Goal: Task Accomplishment & Management: Manage account settings

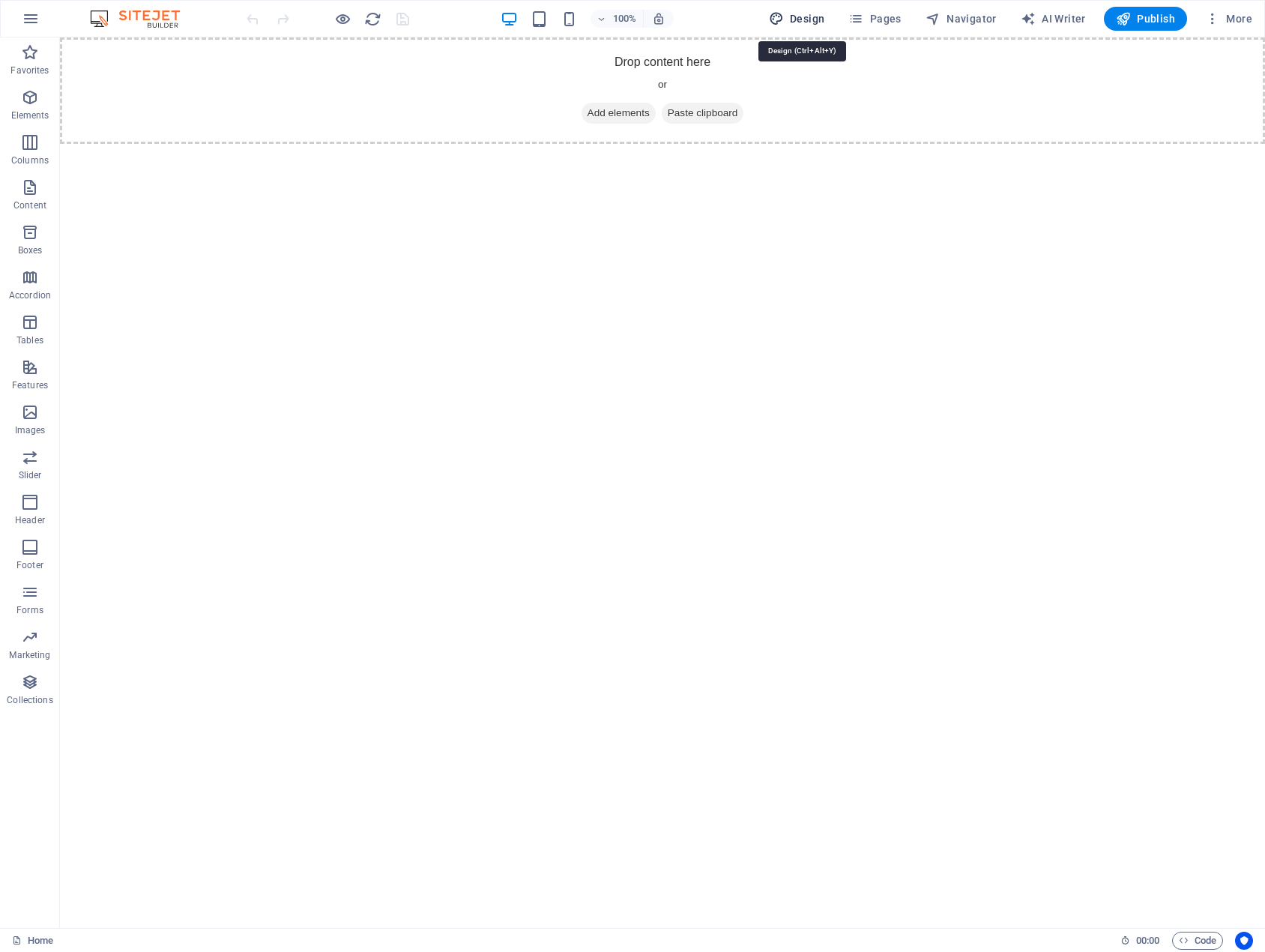
click at [797, 14] on span "Design" at bounding box center [797, 19] width 57 height 15
select select "px"
select select "400"
select select "px"
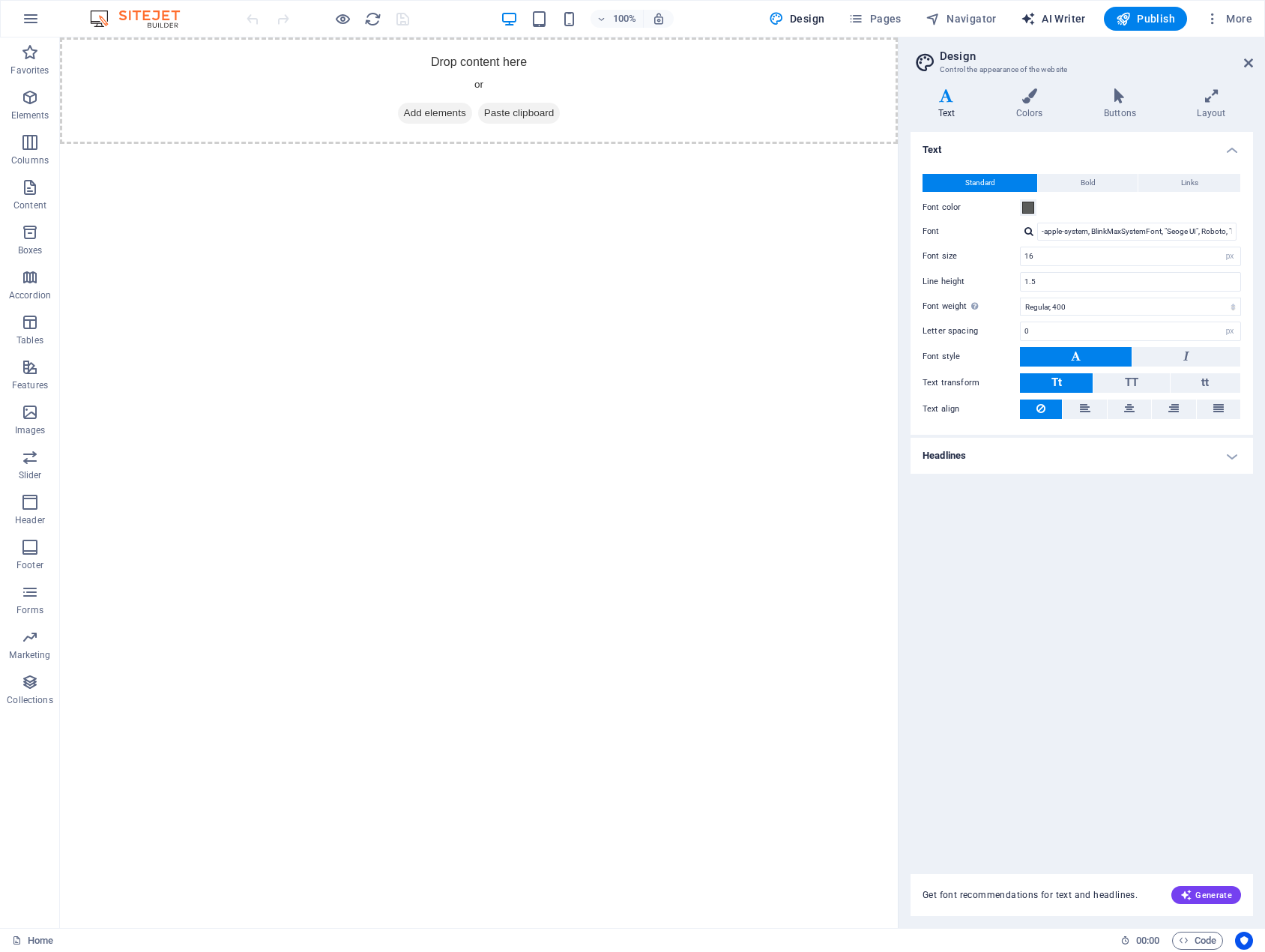
click at [1070, 17] on span "AI Writer" at bounding box center [1053, 19] width 65 height 15
select select "English"
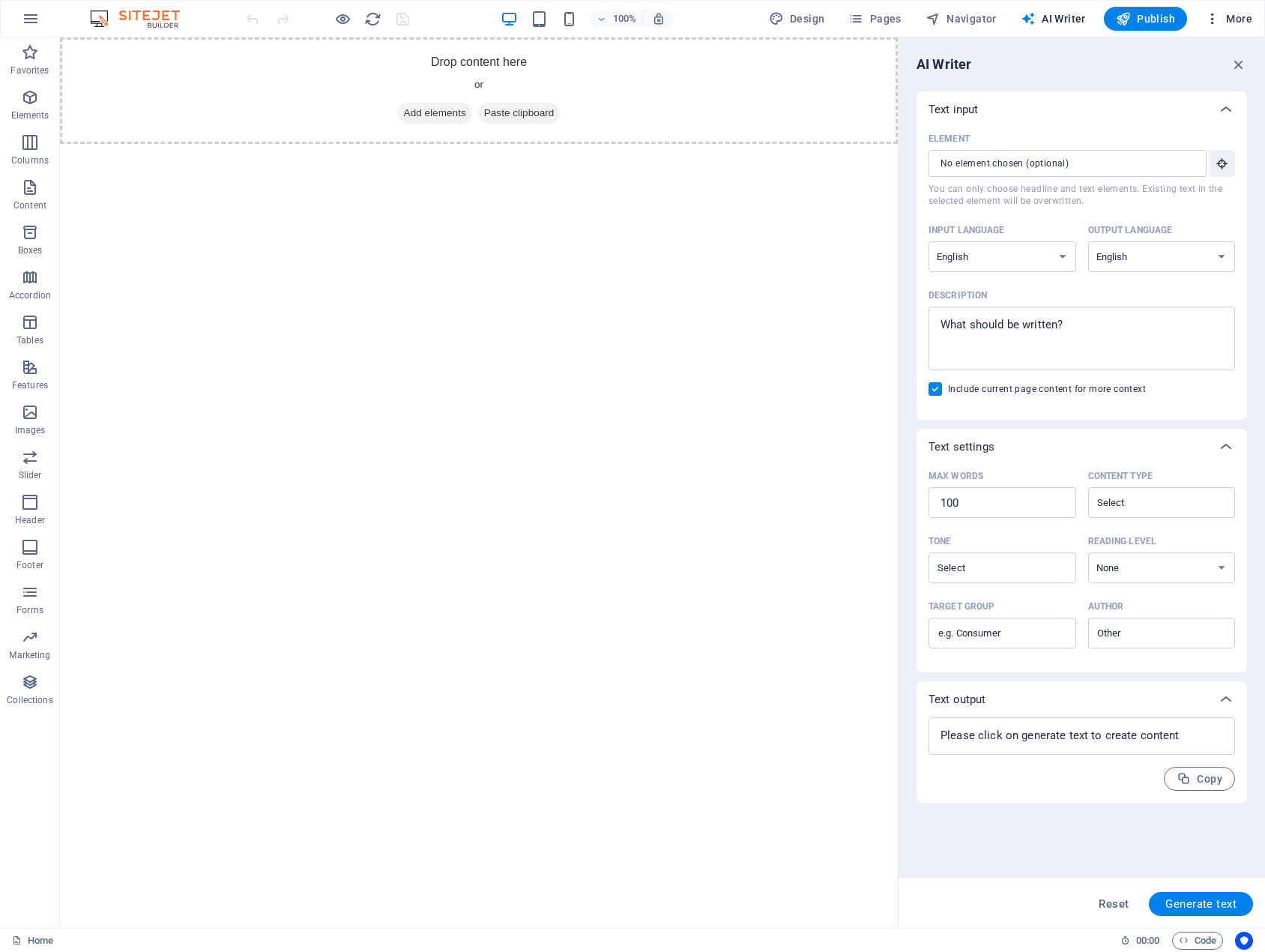
click at [1239, 12] on span "More" at bounding box center [1229, 19] width 48 height 15
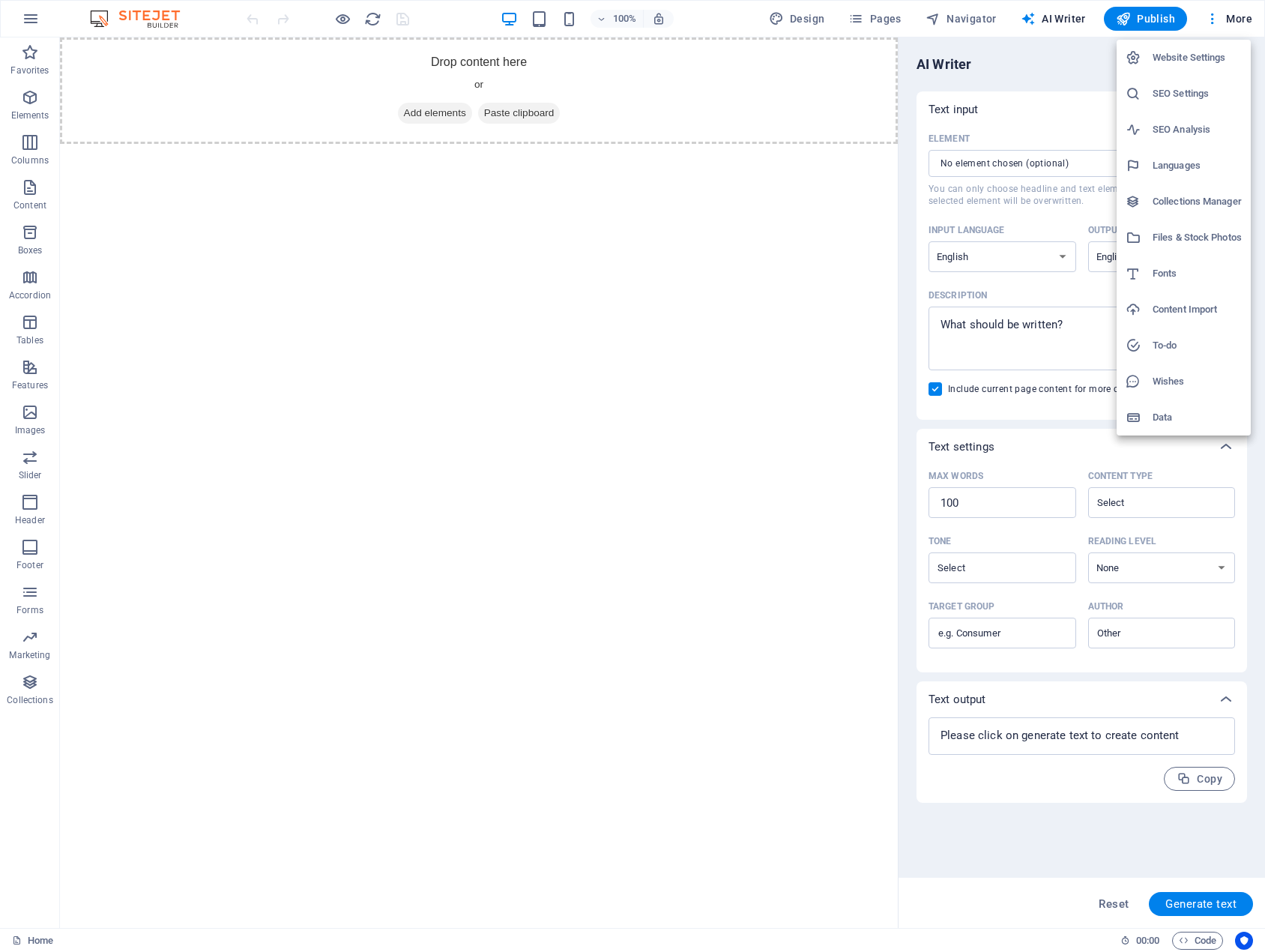
click at [1211, 51] on h6 "Website Settings" at bounding box center [1197, 58] width 89 height 18
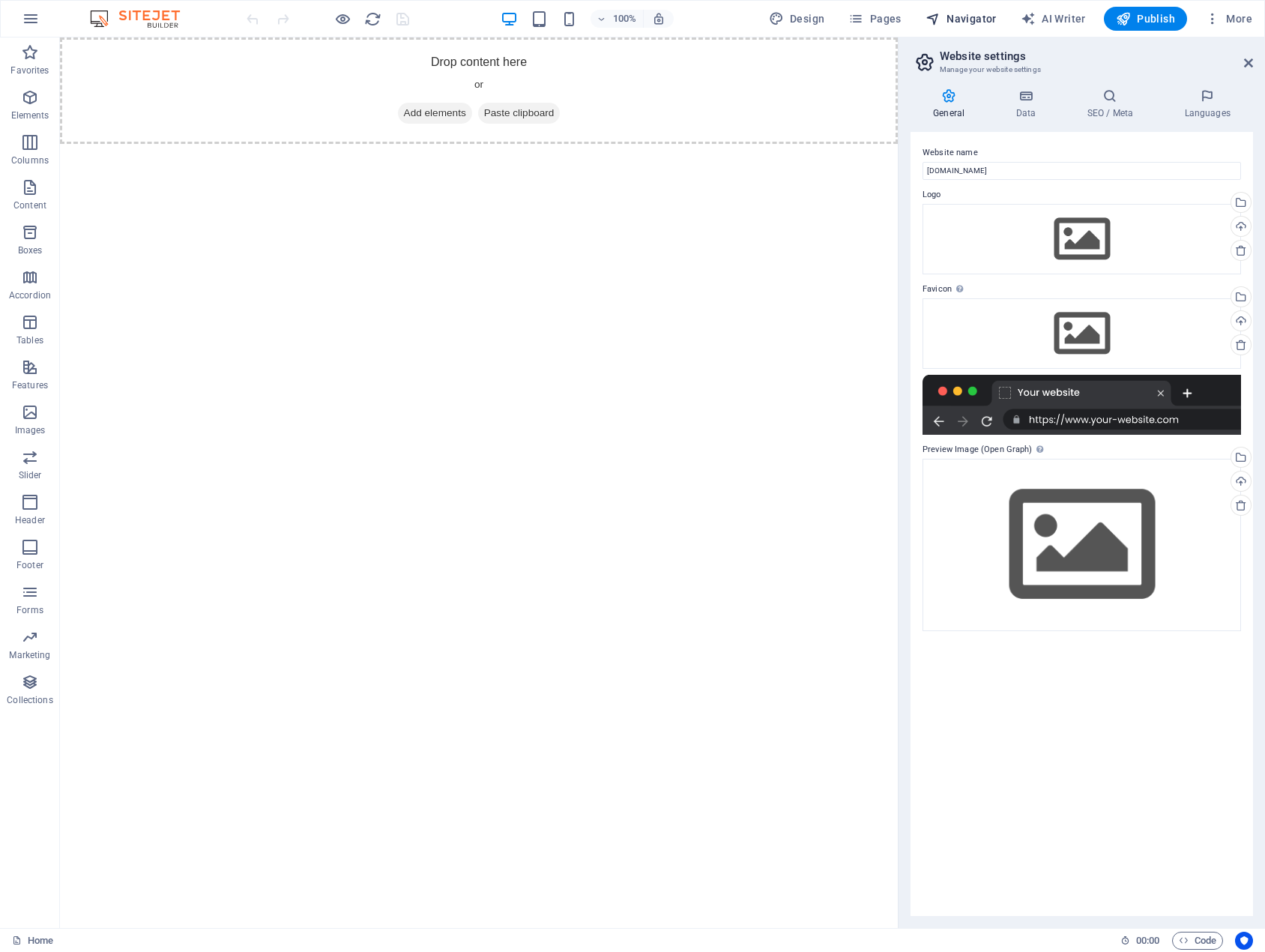
click at [960, 17] on span "Navigator" at bounding box center [961, 19] width 71 height 15
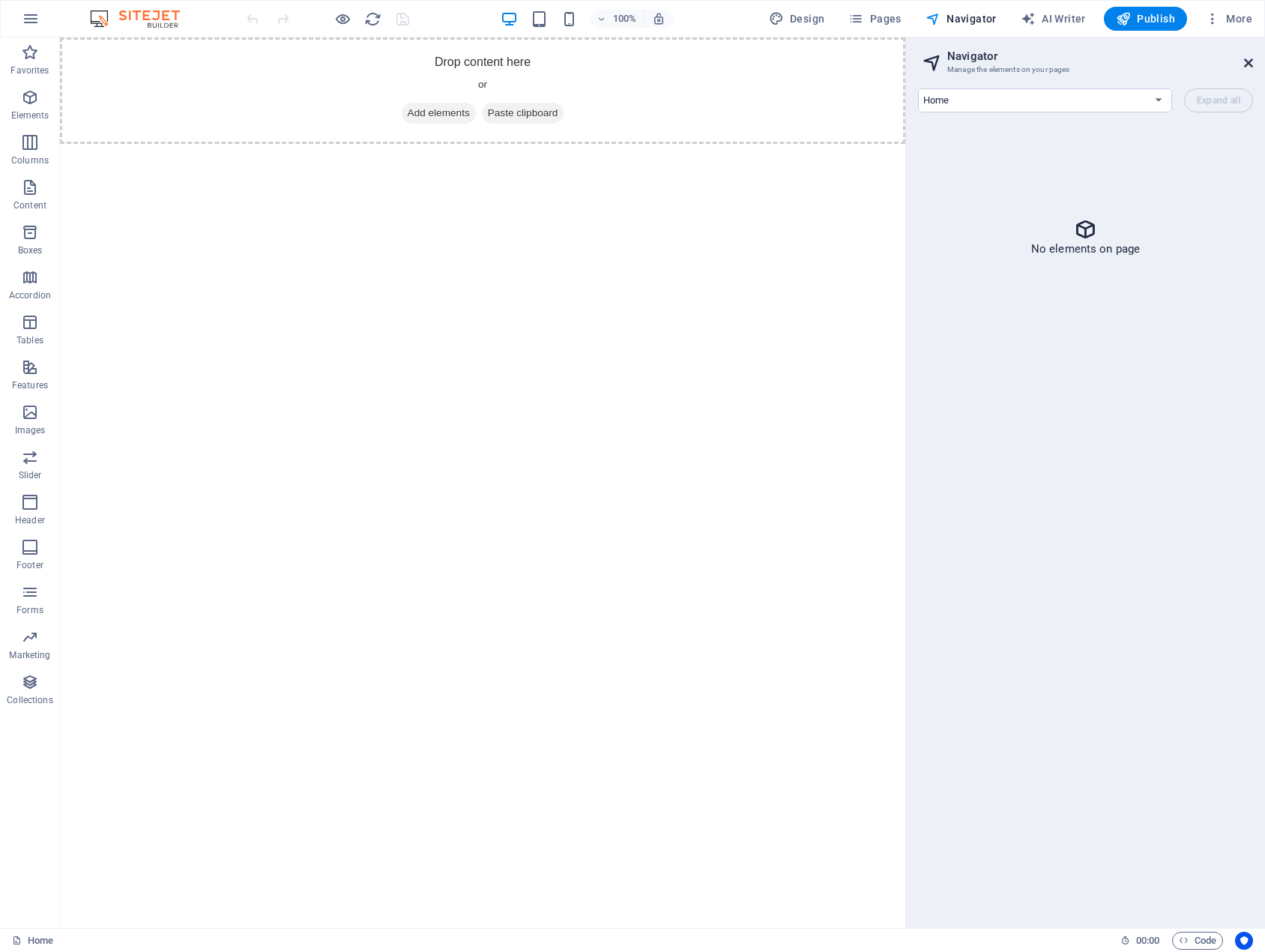
click at [1247, 64] on icon at bounding box center [1248, 63] width 9 height 12
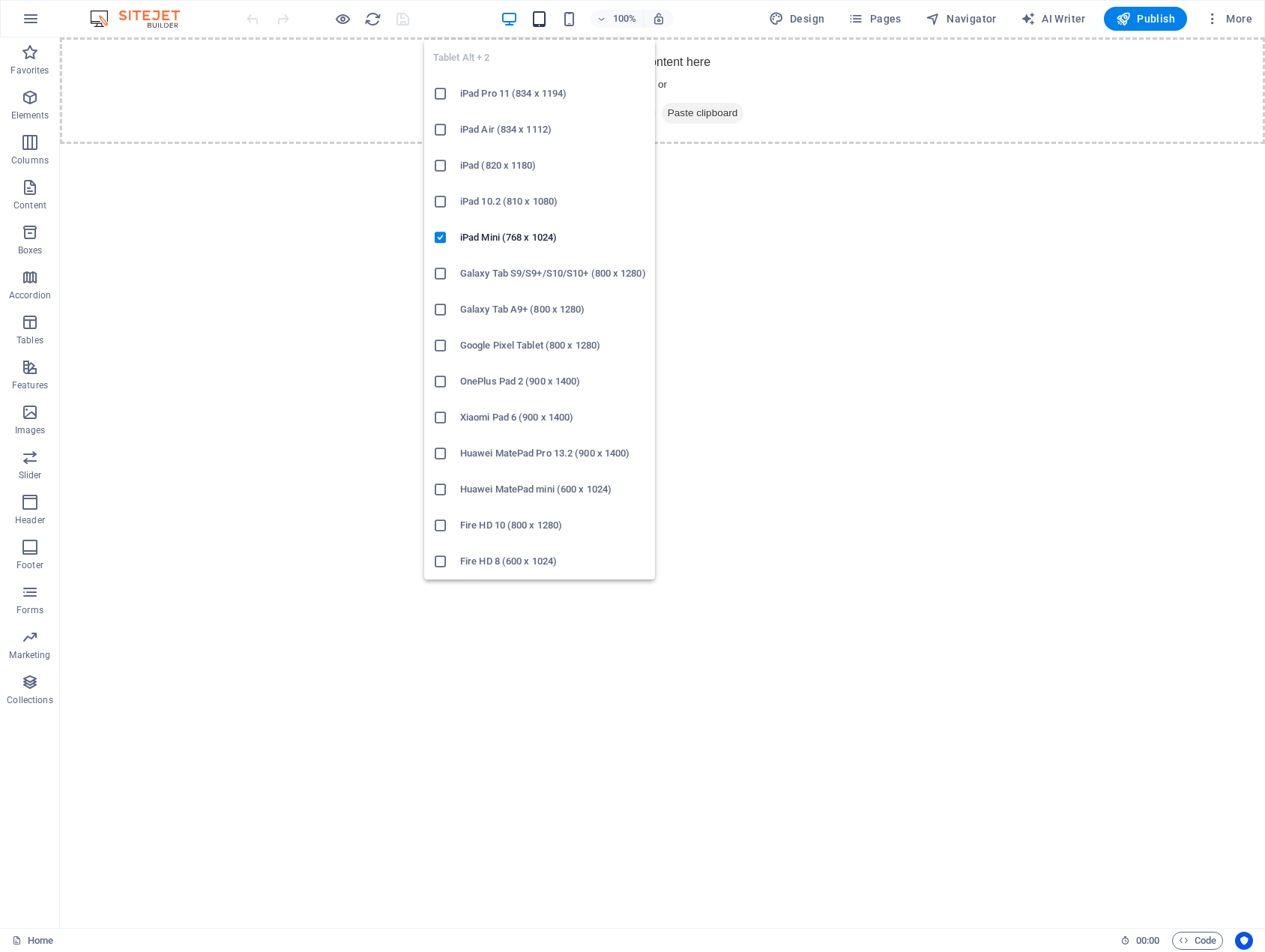
click at [539, 17] on icon "button" at bounding box center [539, 19] width 17 height 17
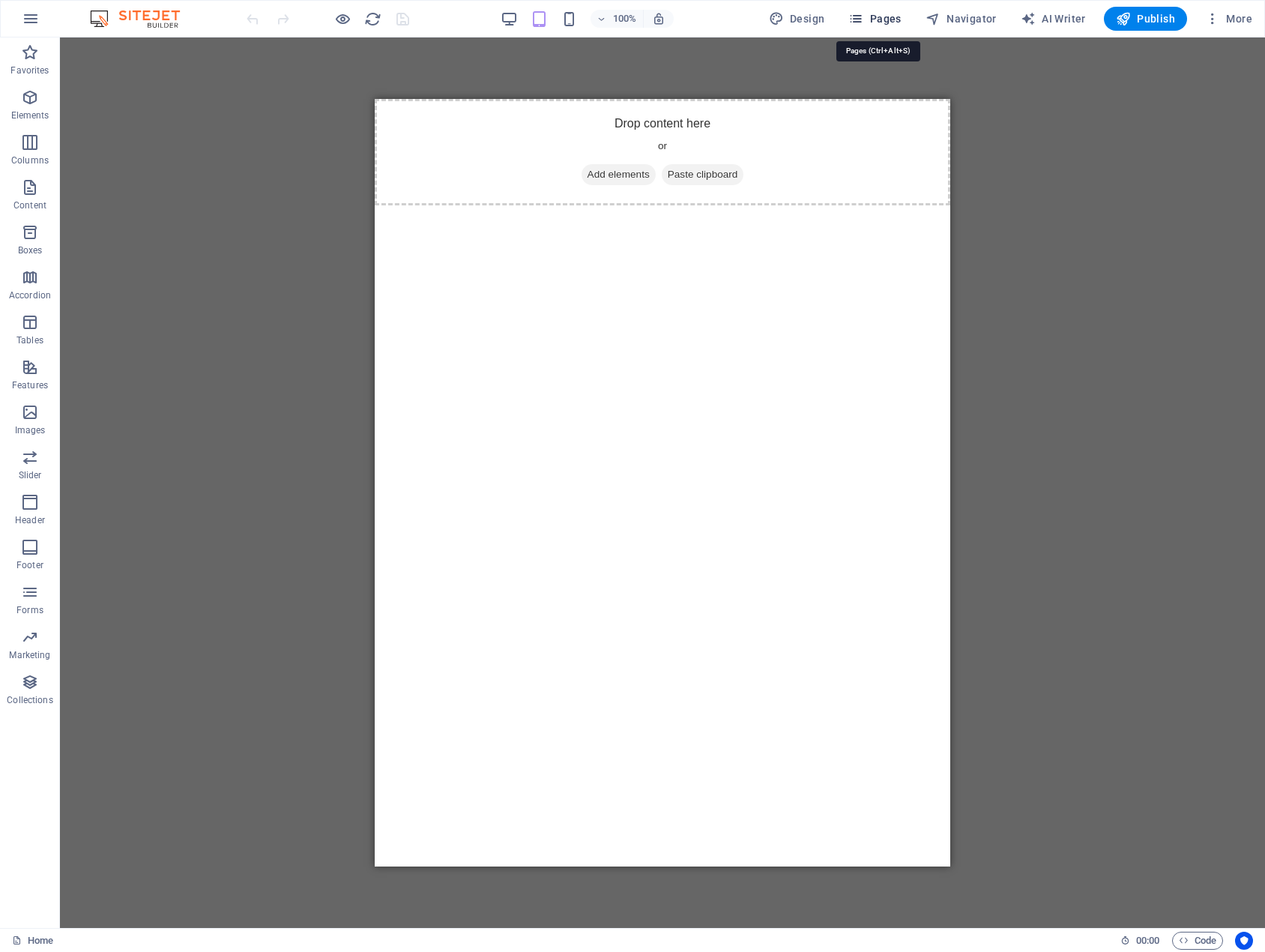
click at [893, 12] on span "Pages" at bounding box center [875, 19] width 53 height 15
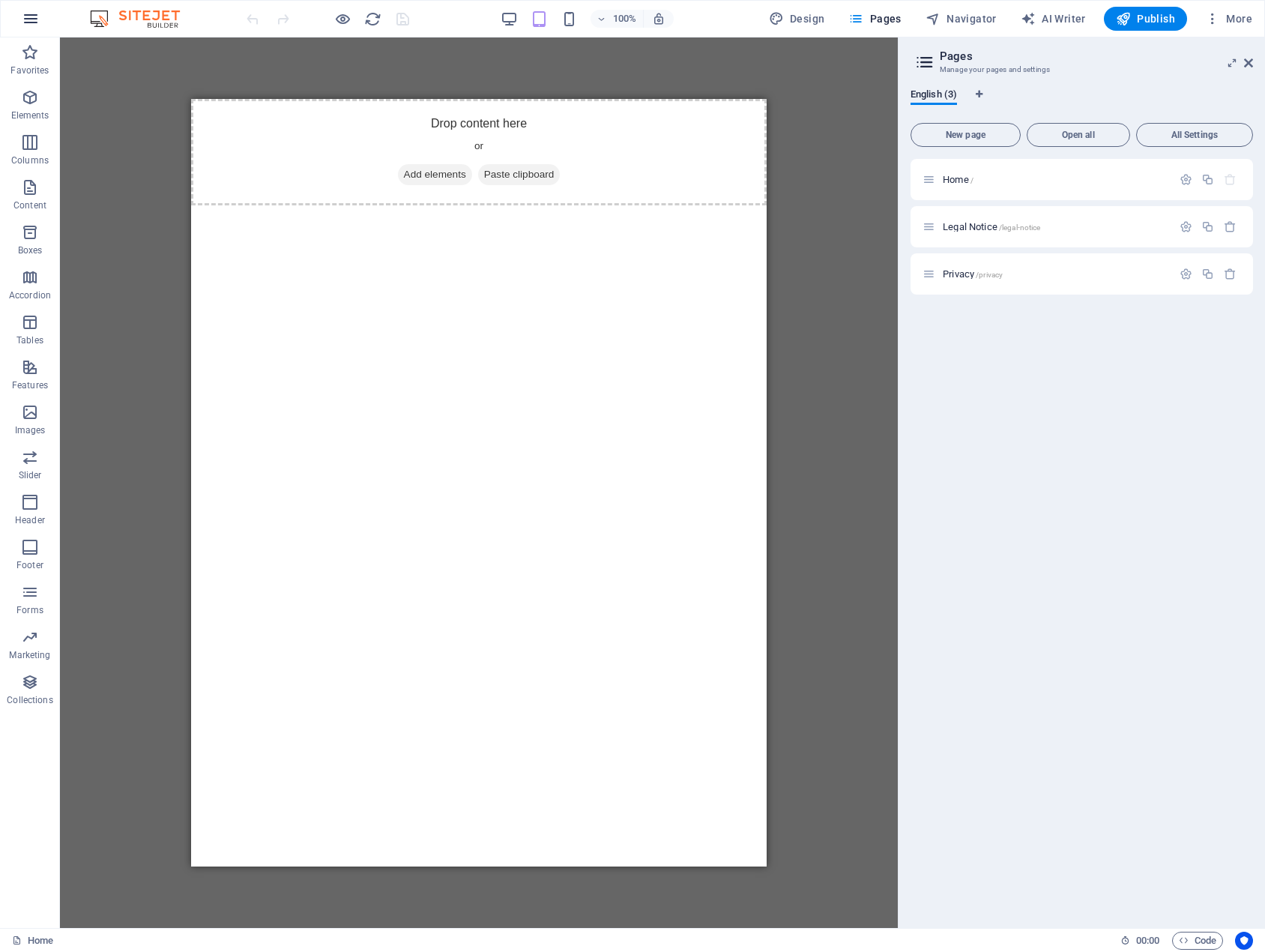
click at [32, 16] on icon "button" at bounding box center [31, 19] width 18 height 18
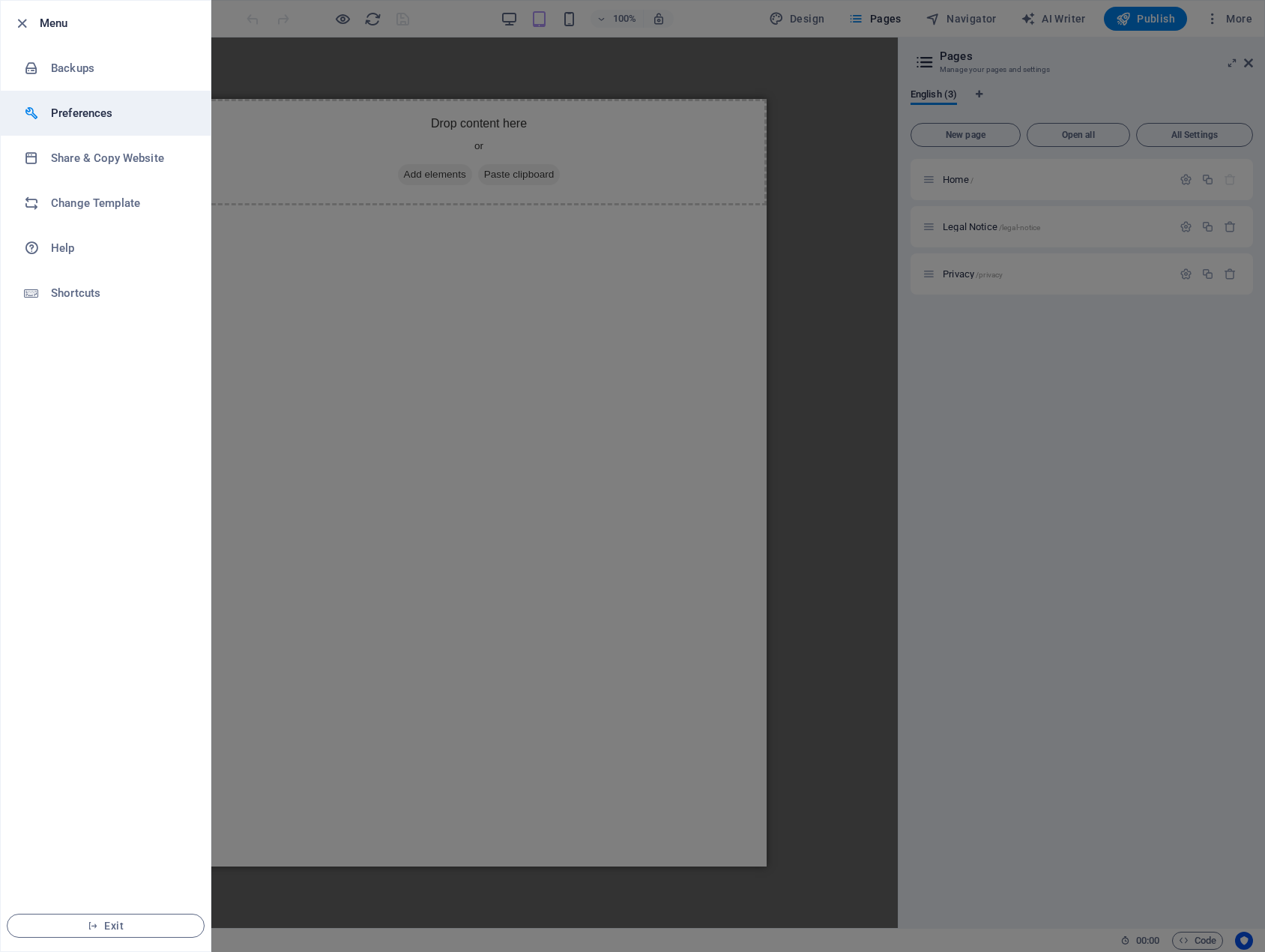
click at [67, 111] on h6 "Preferences" at bounding box center [121, 113] width 139 height 18
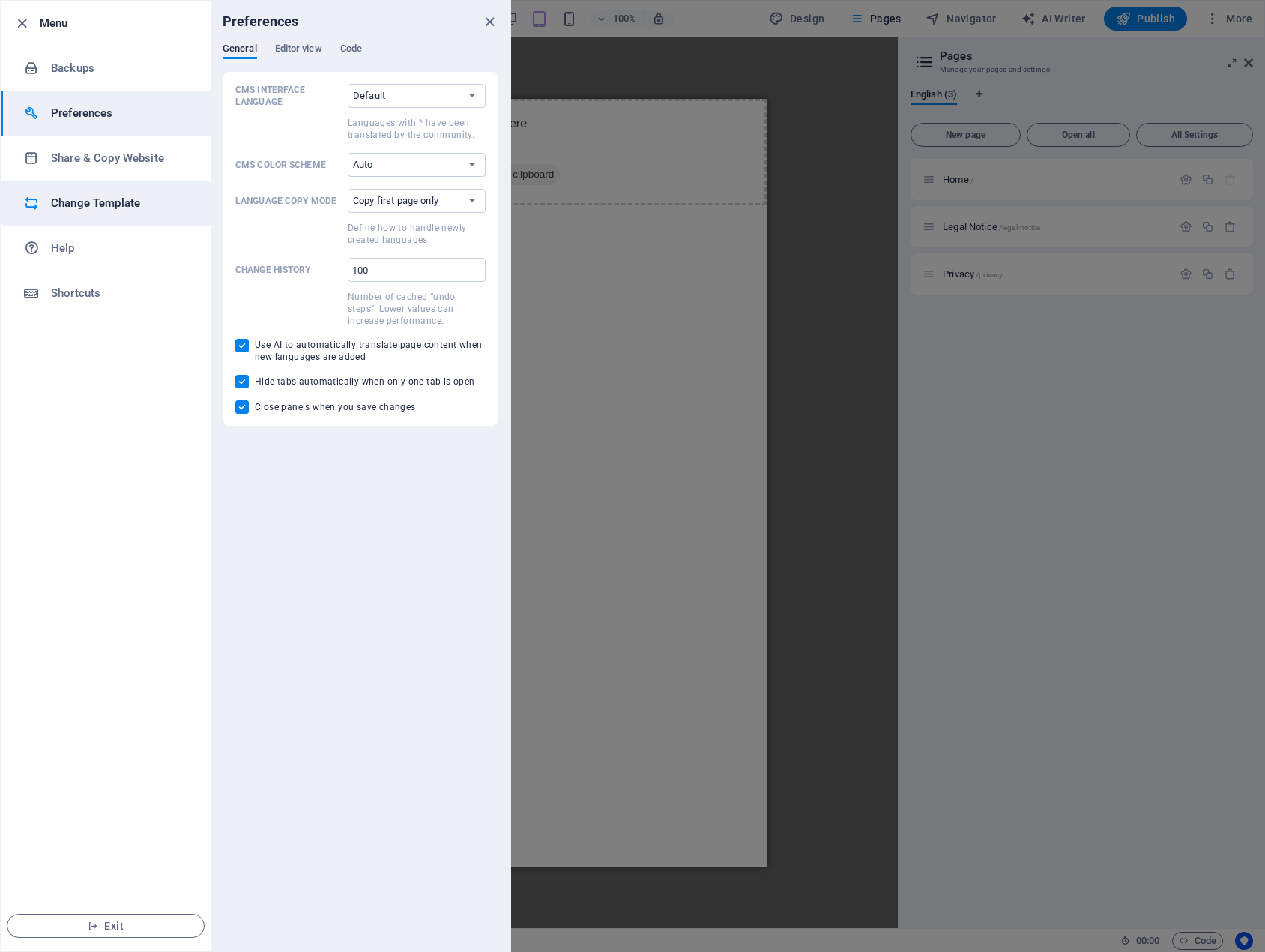
click at [104, 204] on h6 "Change Template" at bounding box center [121, 203] width 139 height 18
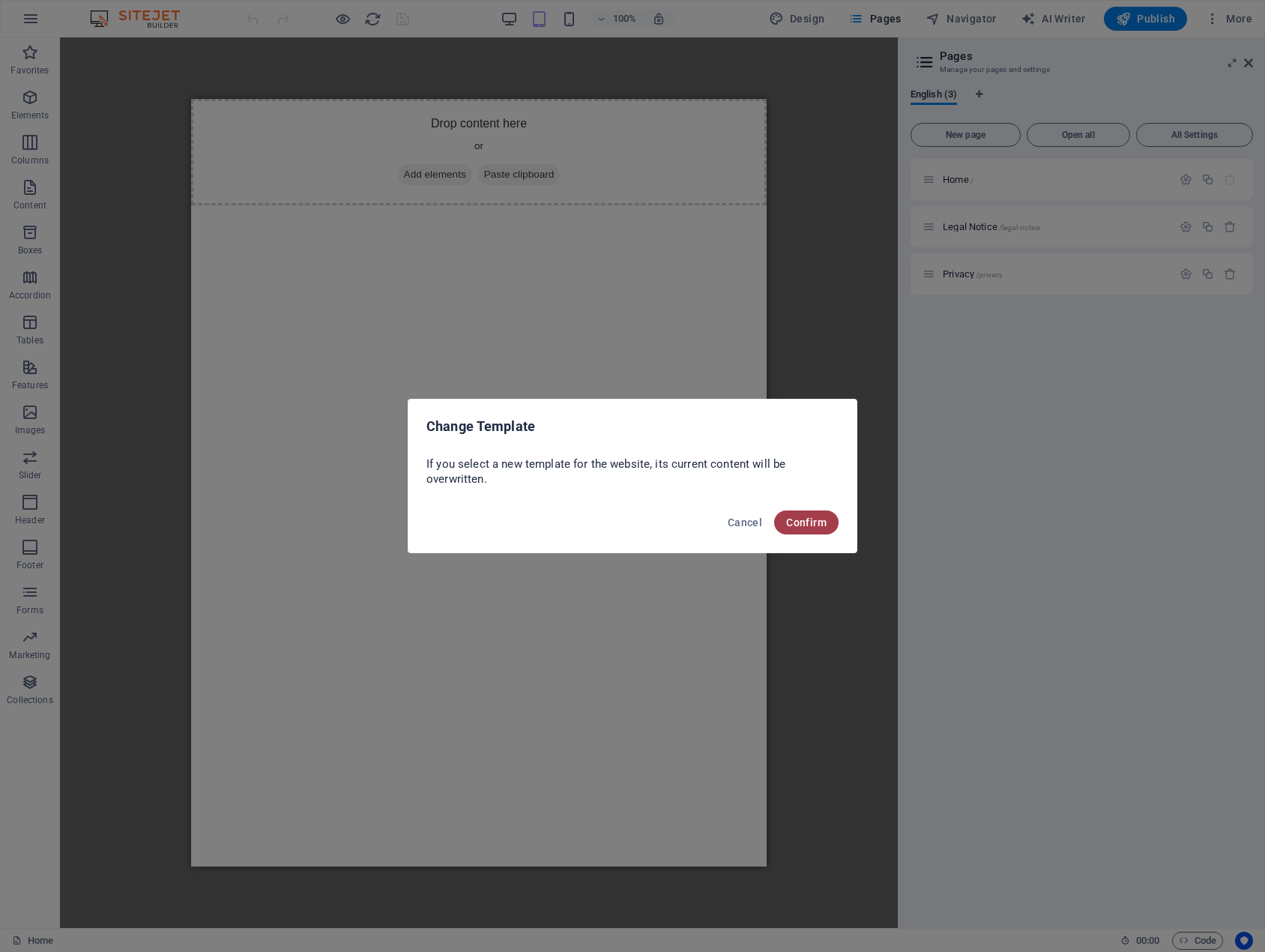
click at [811, 524] on span "Confirm" at bounding box center [806, 523] width 41 height 12
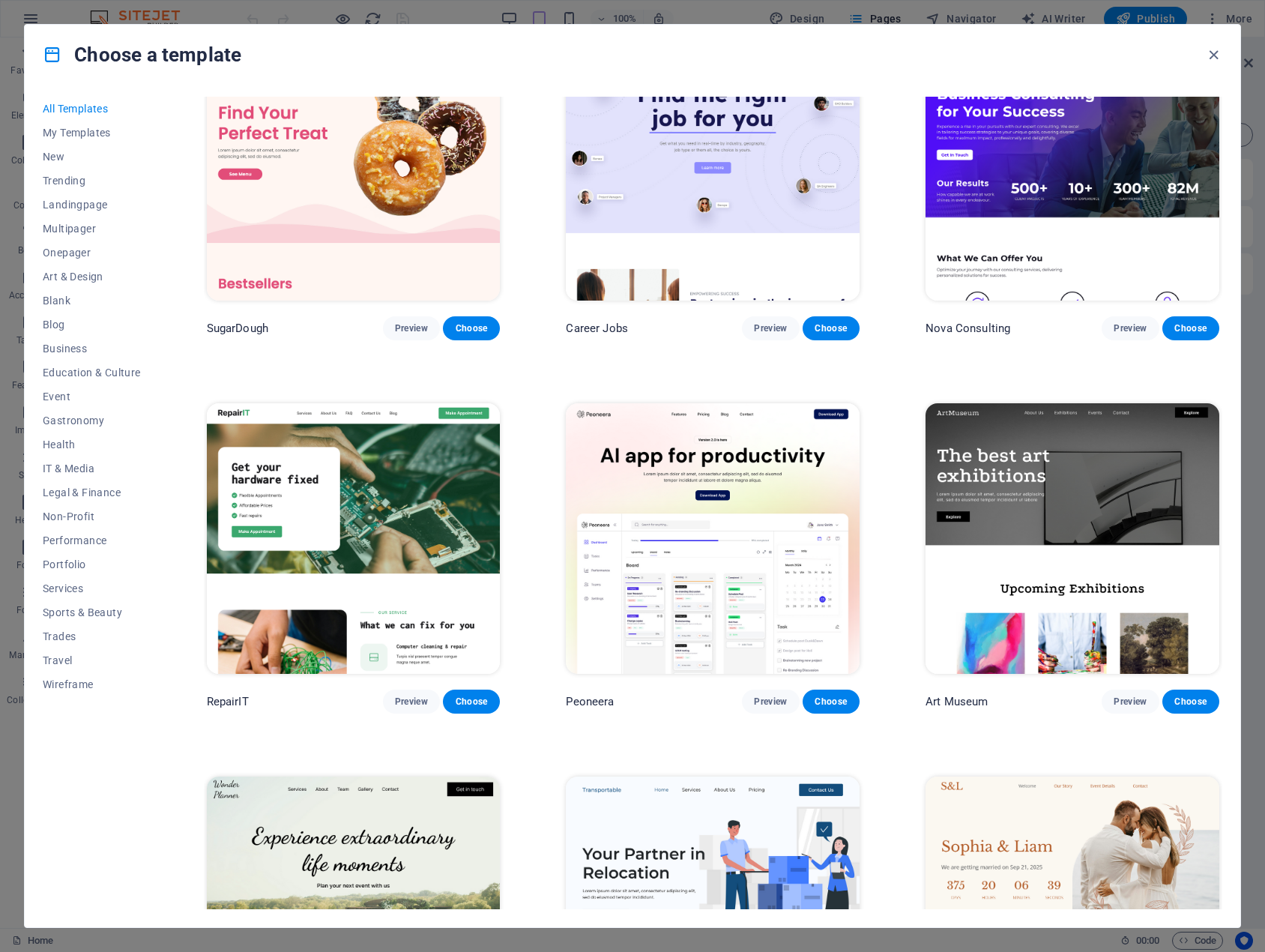
scroll to position [150, 0]
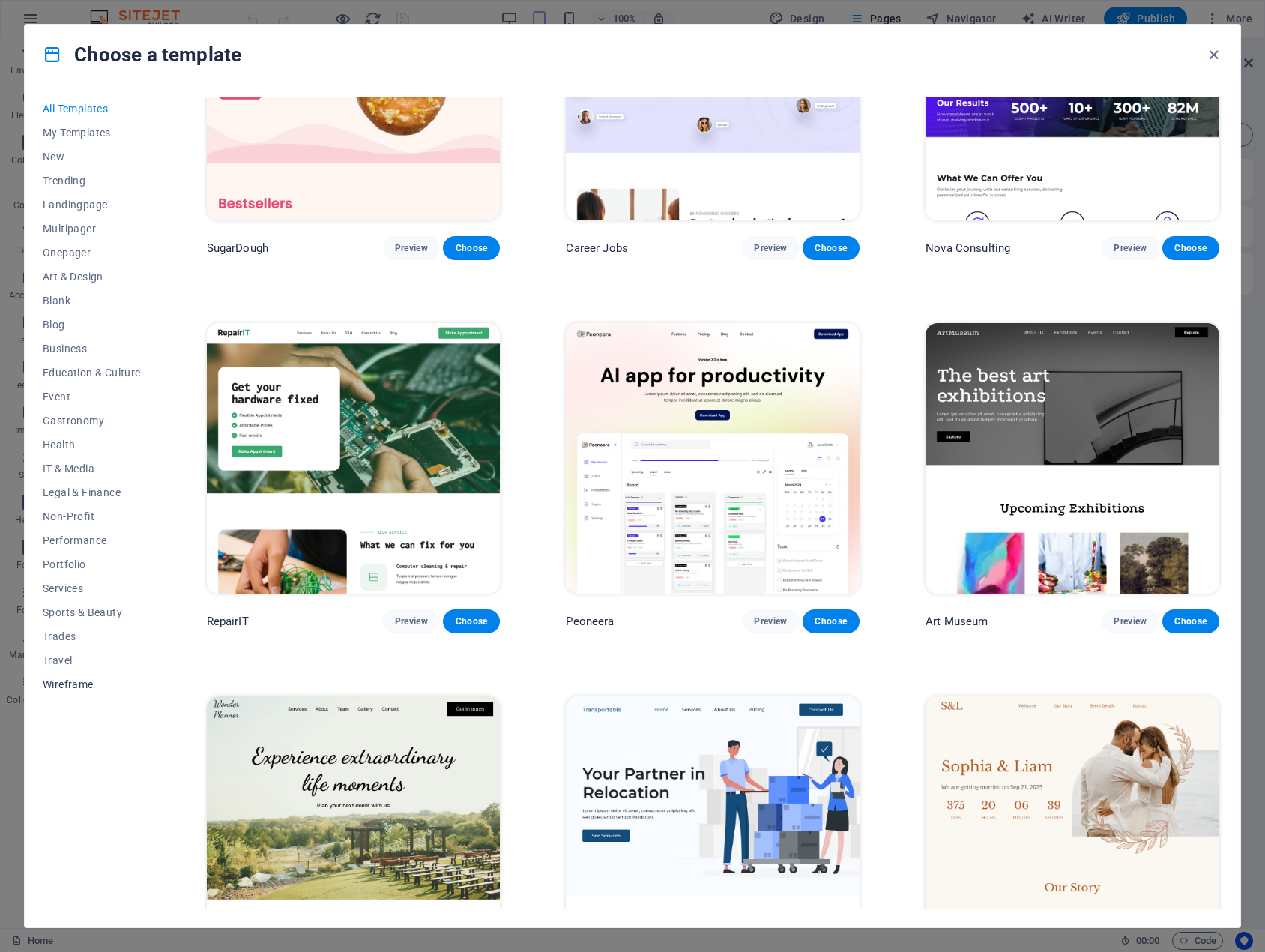
click at [93, 683] on span "Wireframe" at bounding box center [92, 684] width 98 height 12
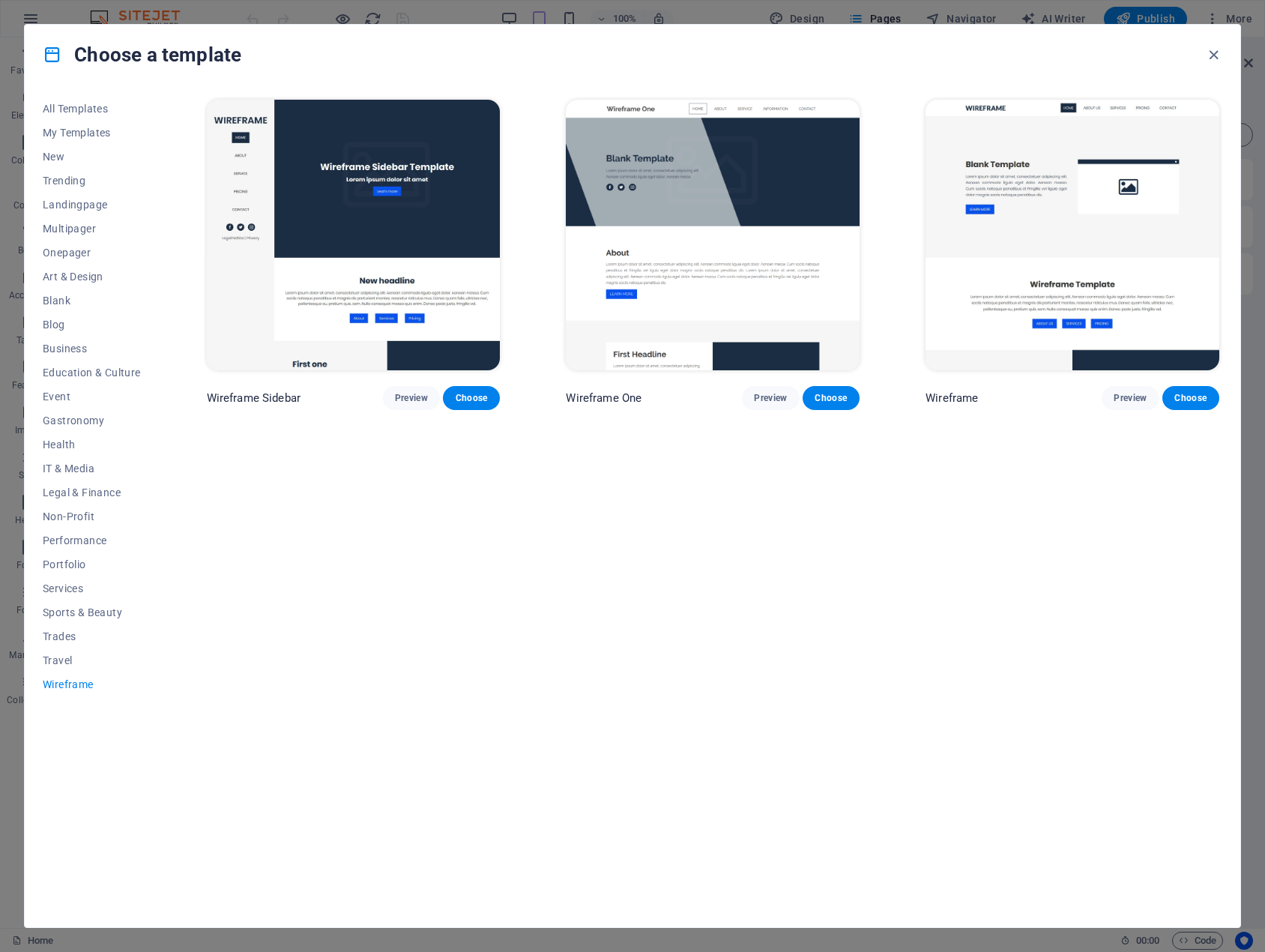
scroll to position [0, 0]
click at [76, 655] on span "Travel" at bounding box center [92, 660] width 98 height 12
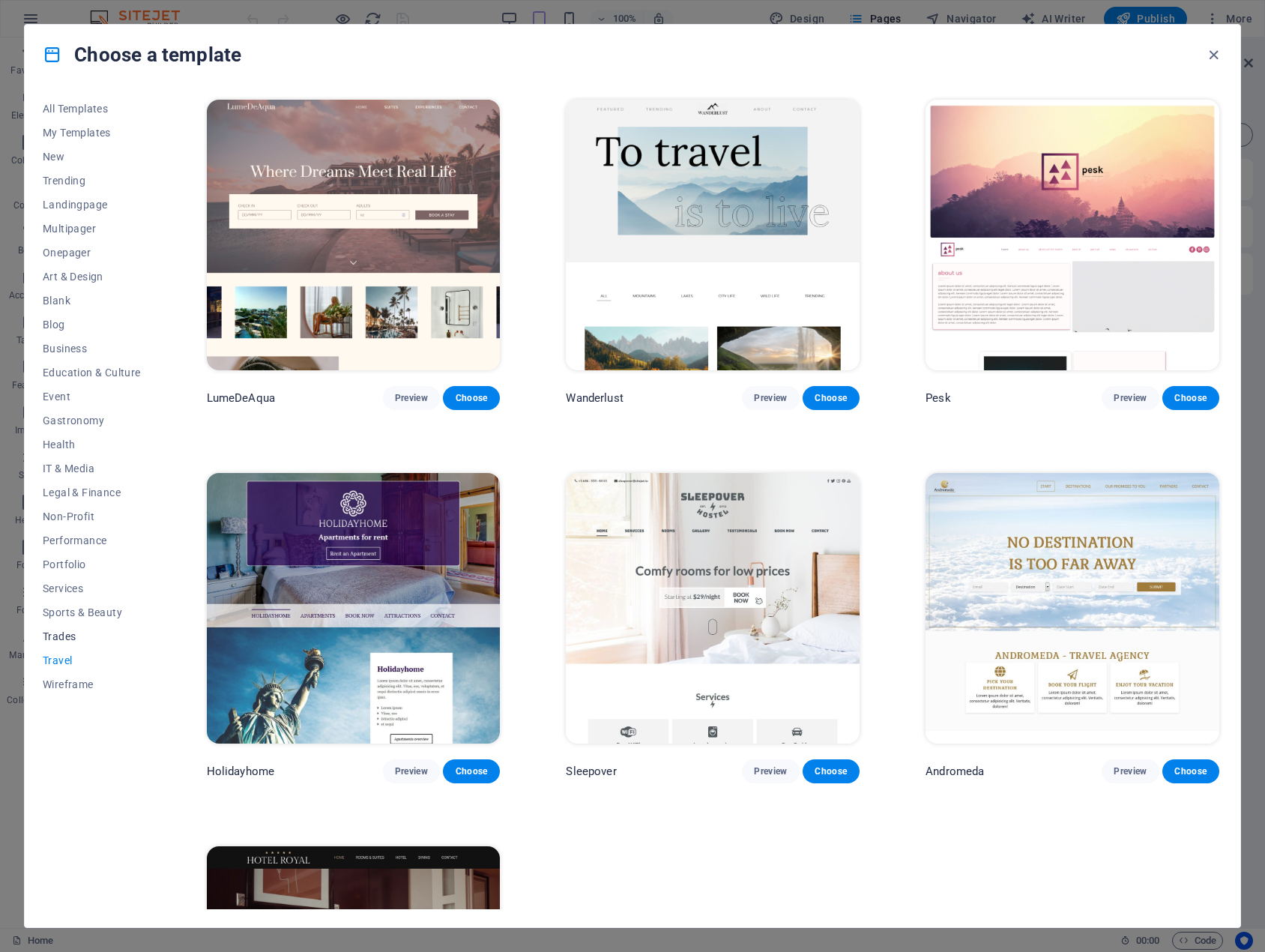
click at [69, 634] on span "Trades" at bounding box center [92, 637] width 98 height 12
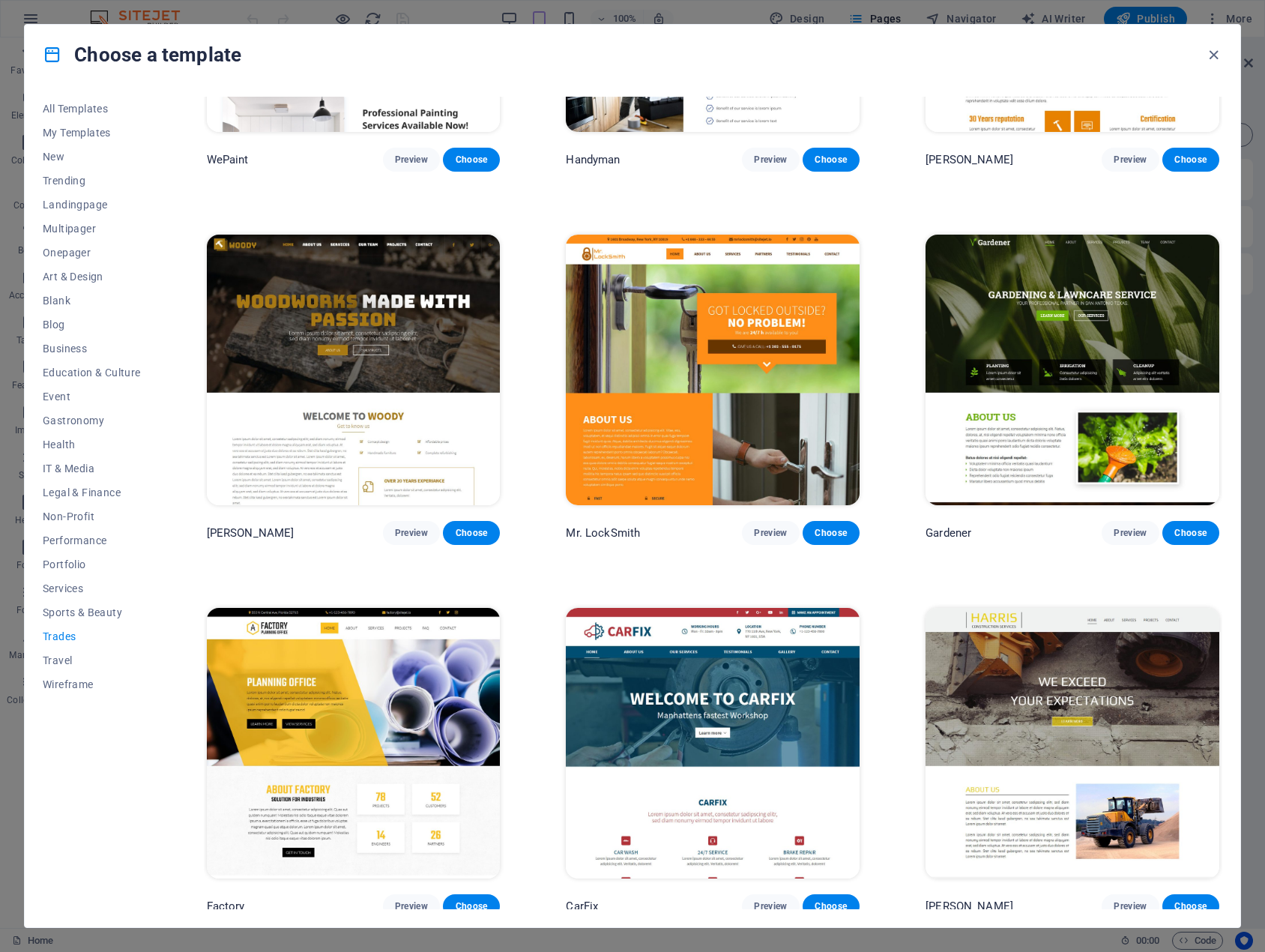
scroll to position [242, 0]
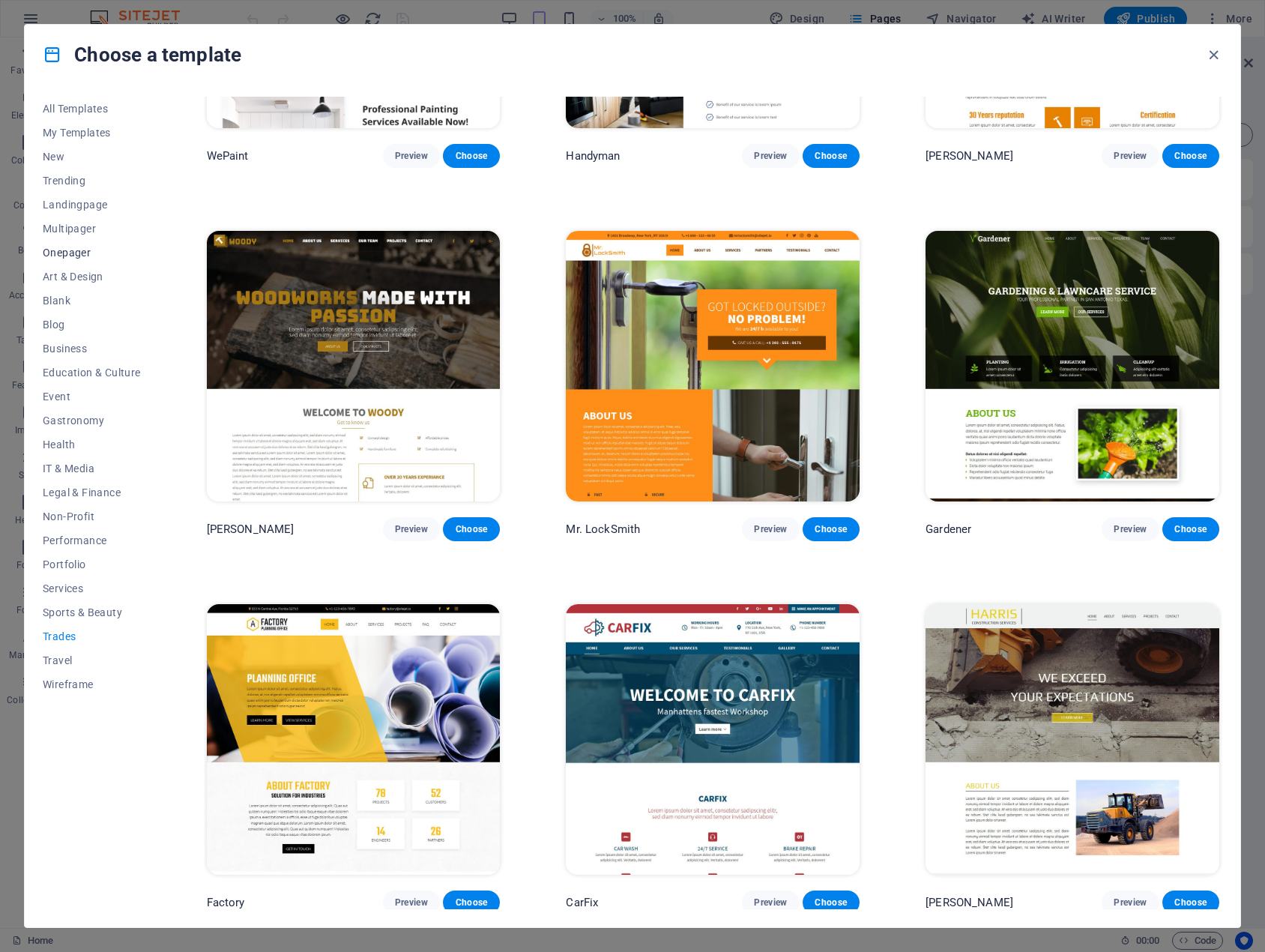
click at [74, 256] on span "Onepager" at bounding box center [92, 253] width 98 height 12
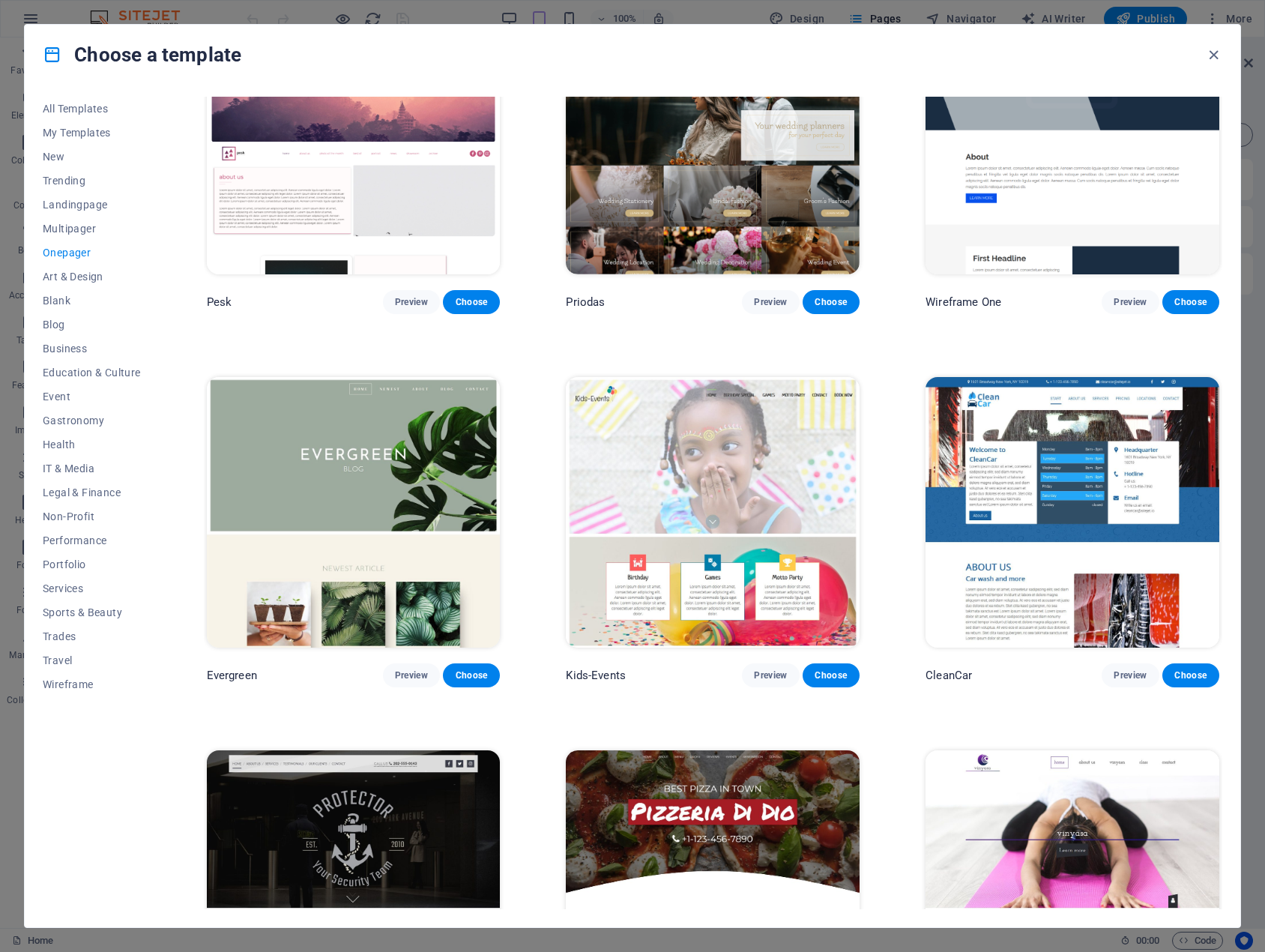
scroll to position [2341, 0]
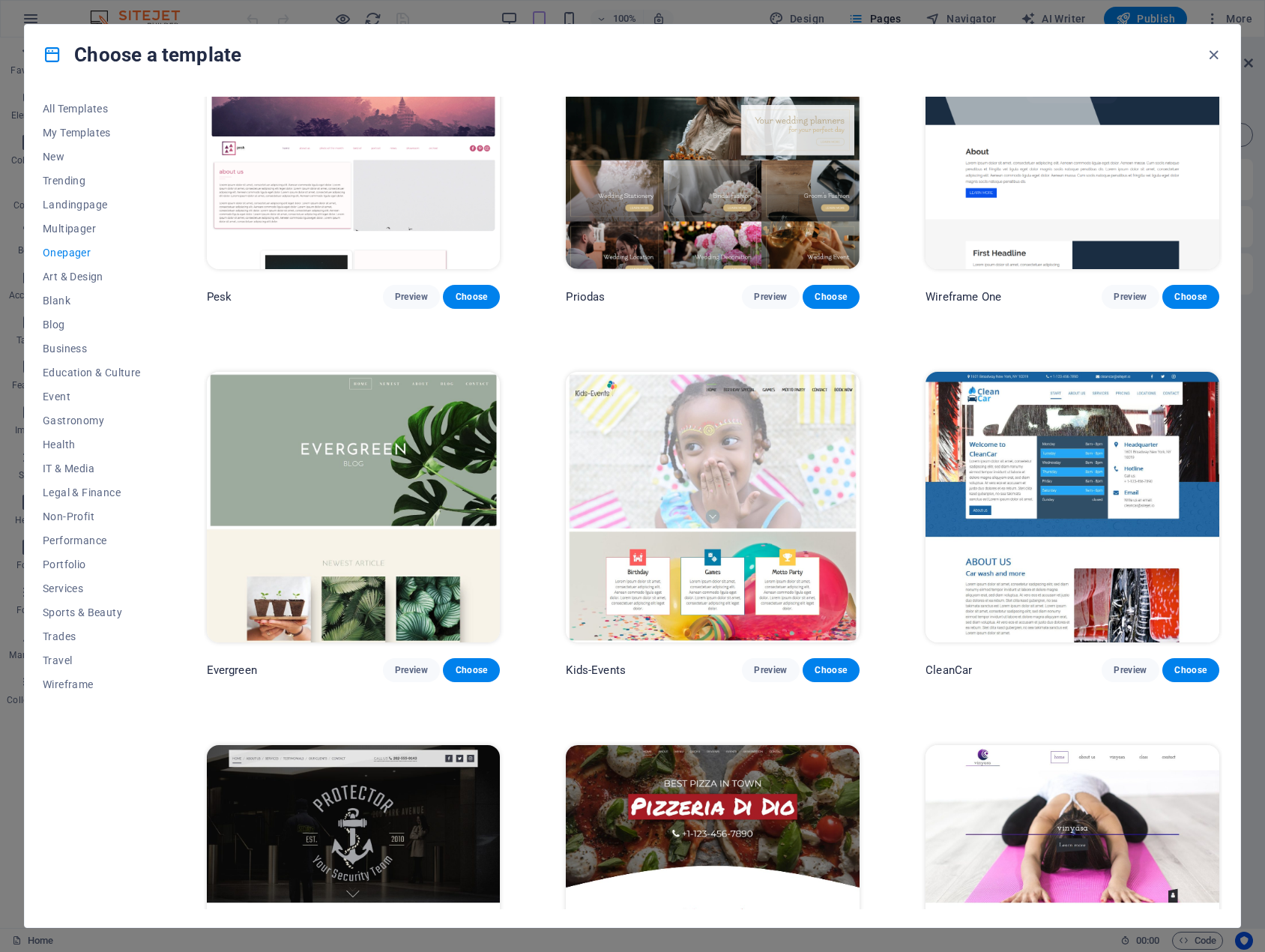
click at [705, 64] on div "Choose a template" at bounding box center [632, 54] width 1215 height 60
click at [404, 290] on span "Preview" at bounding box center [412, 296] width 33 height 12
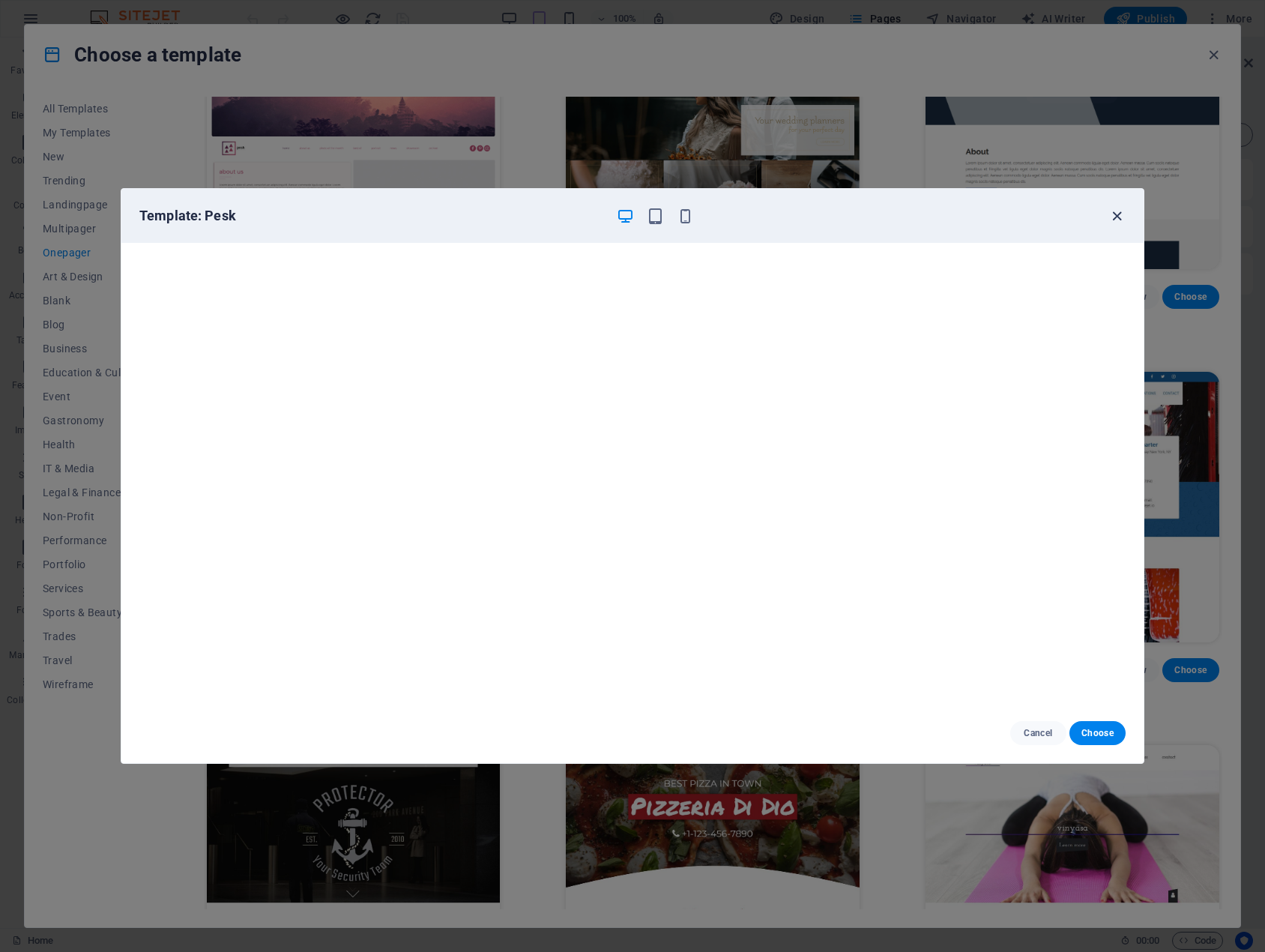
click at [1119, 210] on icon "button" at bounding box center [1116, 216] width 17 height 17
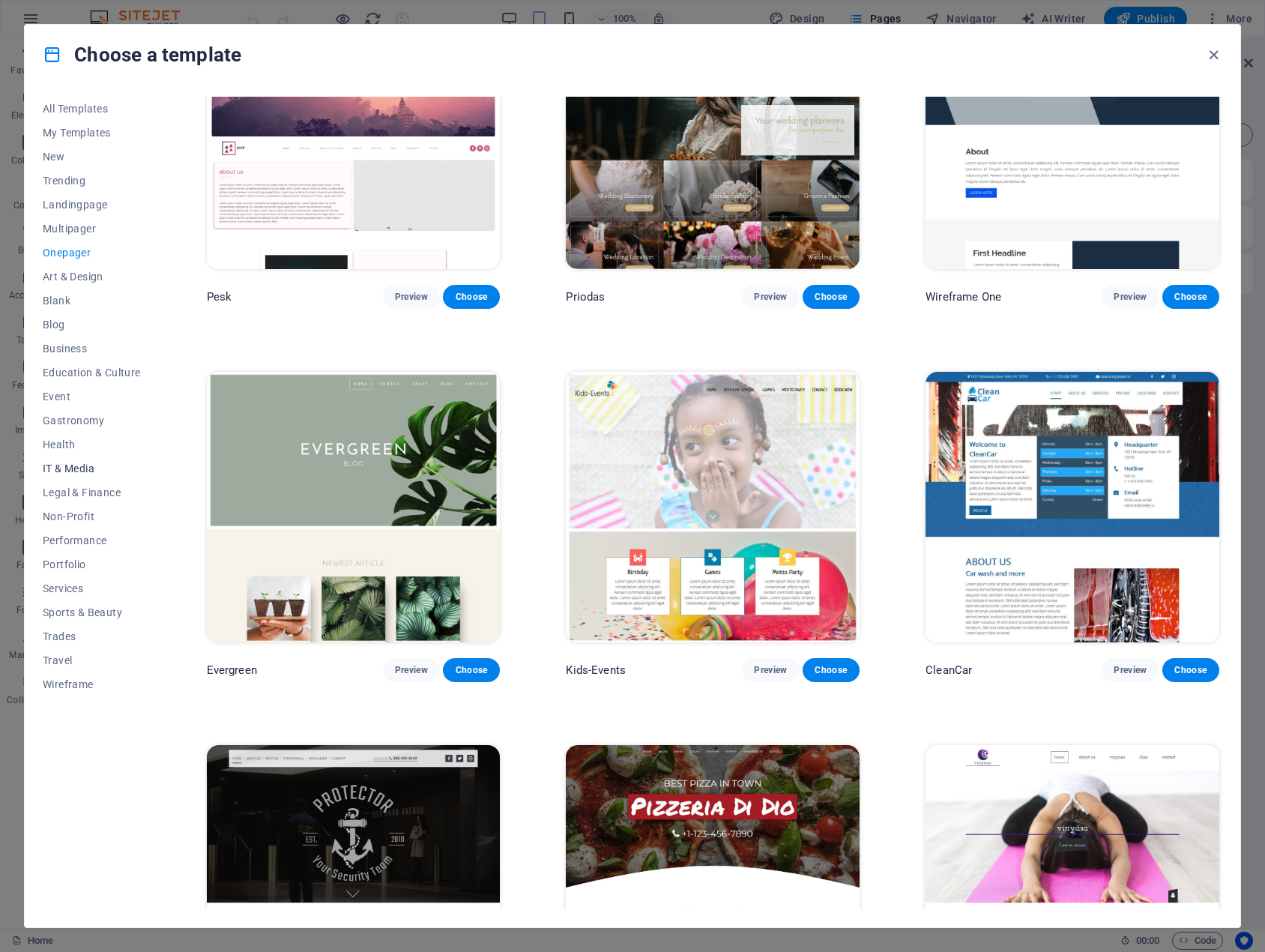
click at [70, 469] on span "IT & Media" at bounding box center [92, 468] width 98 height 12
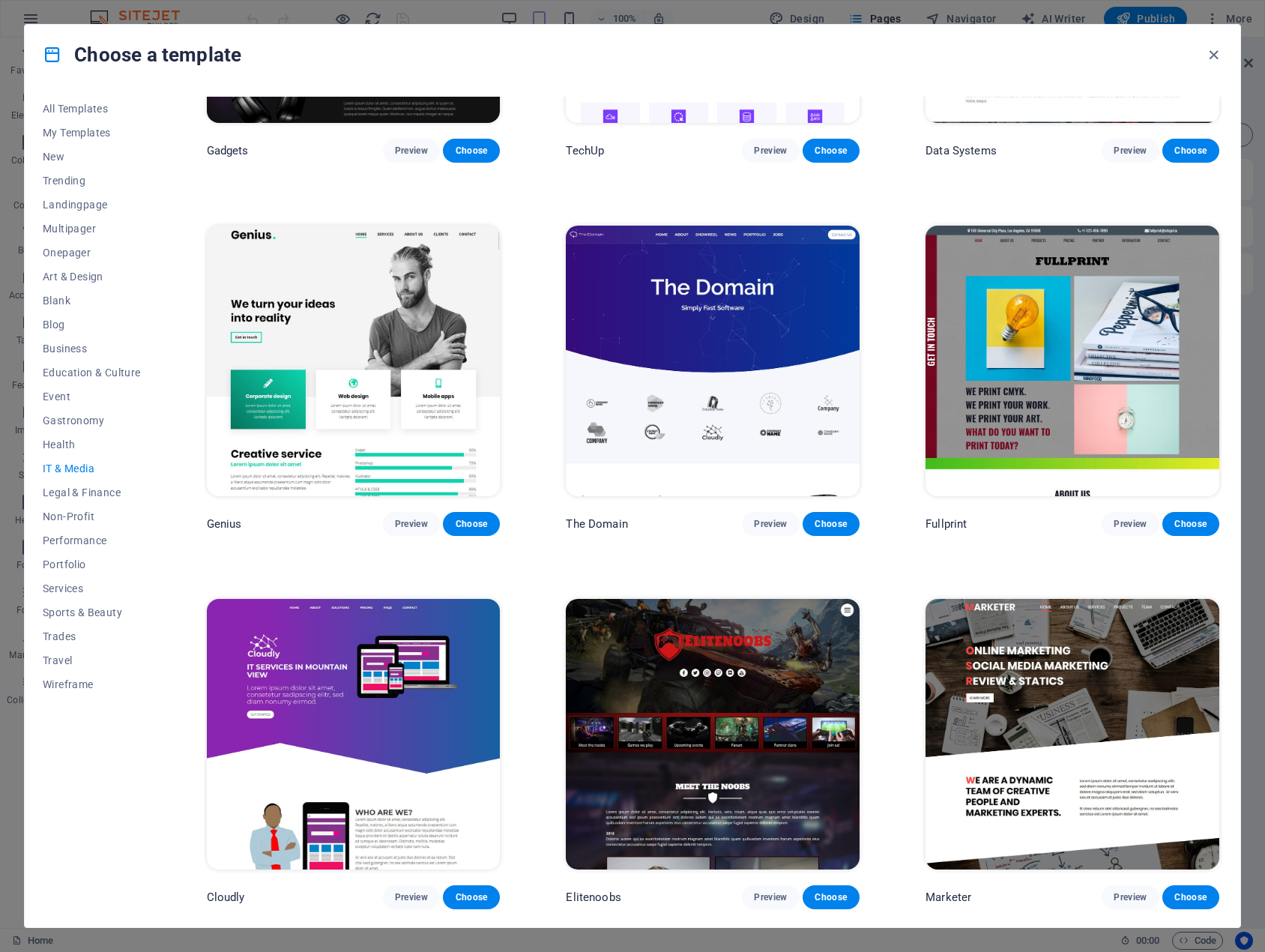
scroll to position [614, 0]
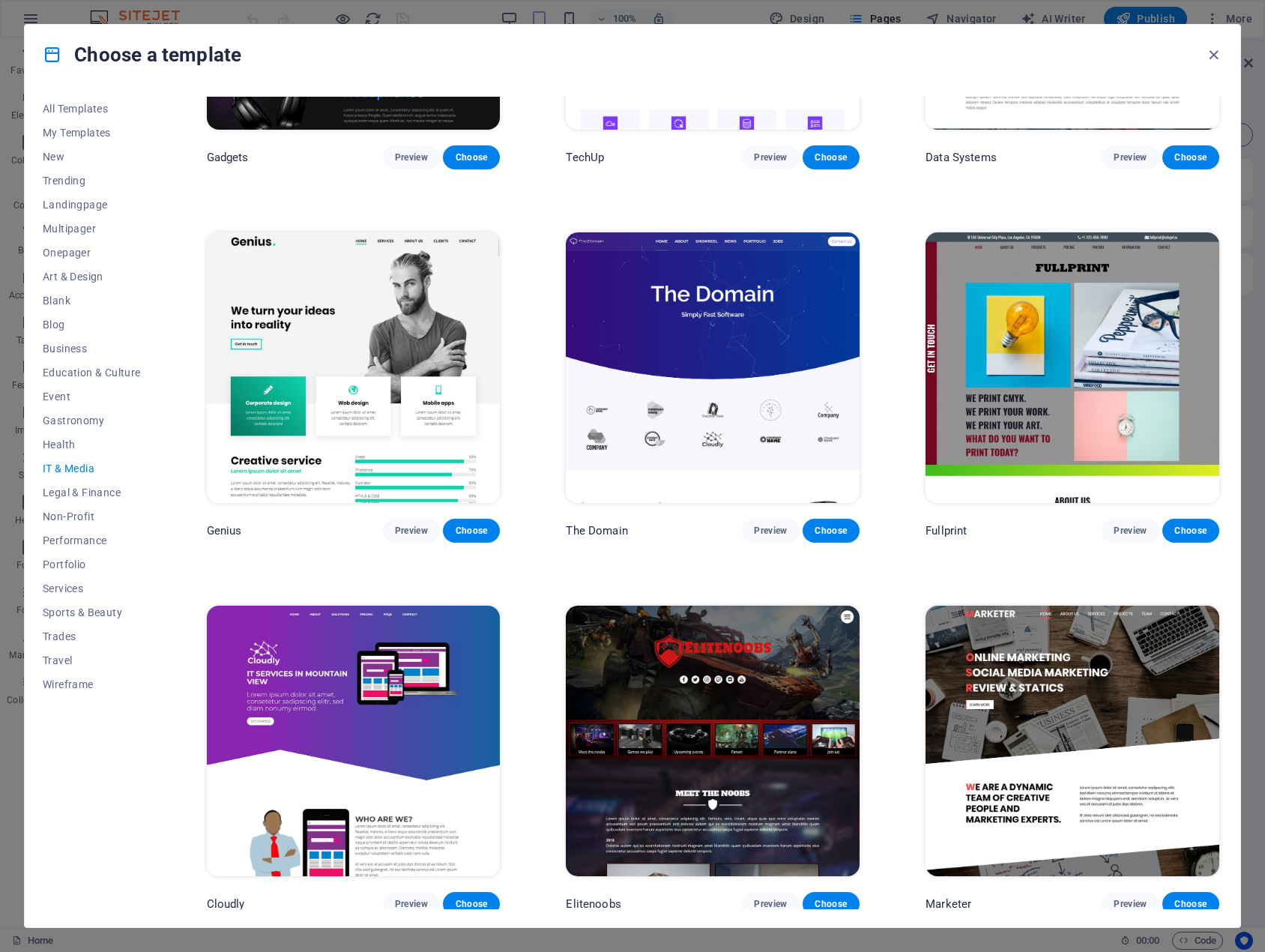
drag, startPoint x: 1218, startPoint y: 529, endPoint x: 1220, endPoint y: 281, distance: 248.0
click at [1220, 281] on div "RepairIT Preview Choose Peoneera Preview Choose MakeIt Agency Preview Choose Ga…" at bounding box center [713, 502] width 1018 height 812
click at [41, 635] on div "All Templates My Templates New Trending Landingpage Multipager Onepager Art & D…" at bounding box center [632, 505] width 1215 height 843
click at [57, 635] on span "Trades" at bounding box center [92, 637] width 98 height 12
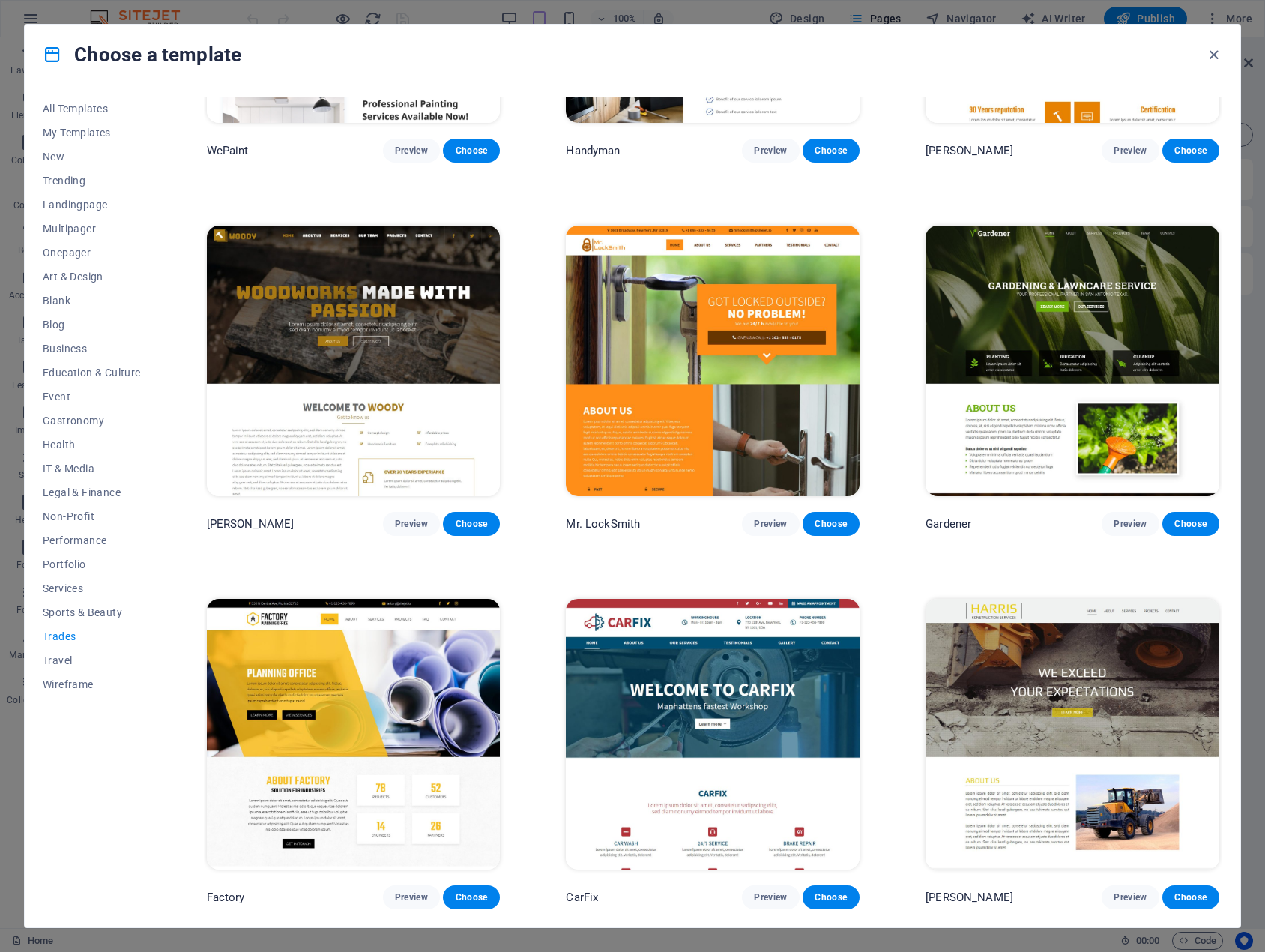
scroll to position [242, 0]
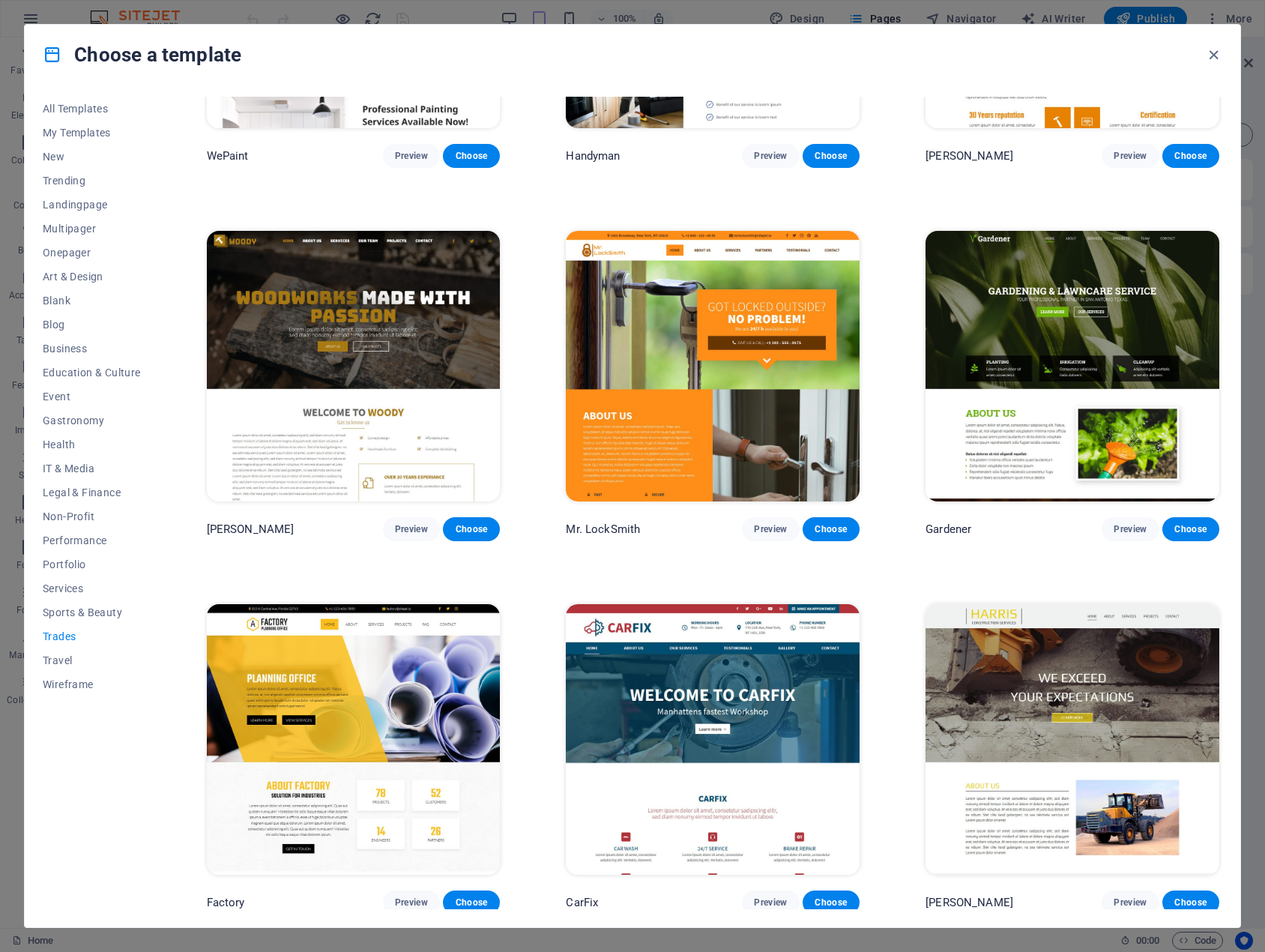
drag, startPoint x: 1222, startPoint y: 717, endPoint x: 1214, endPoint y: 592, distance: 125.3
click at [1214, 592] on div "All Templates My Templates New Trending Landingpage Multipager Onepager Art & D…" at bounding box center [632, 505] width 1215 height 843
click at [702, 554] on div "WePaint Preview Choose Handyman Preview Choose Max Roofer Preview Choose Woody …" at bounding box center [713, 384] width 1018 height 1060
click at [770, 529] on span "Preview" at bounding box center [770, 529] width 33 height 12
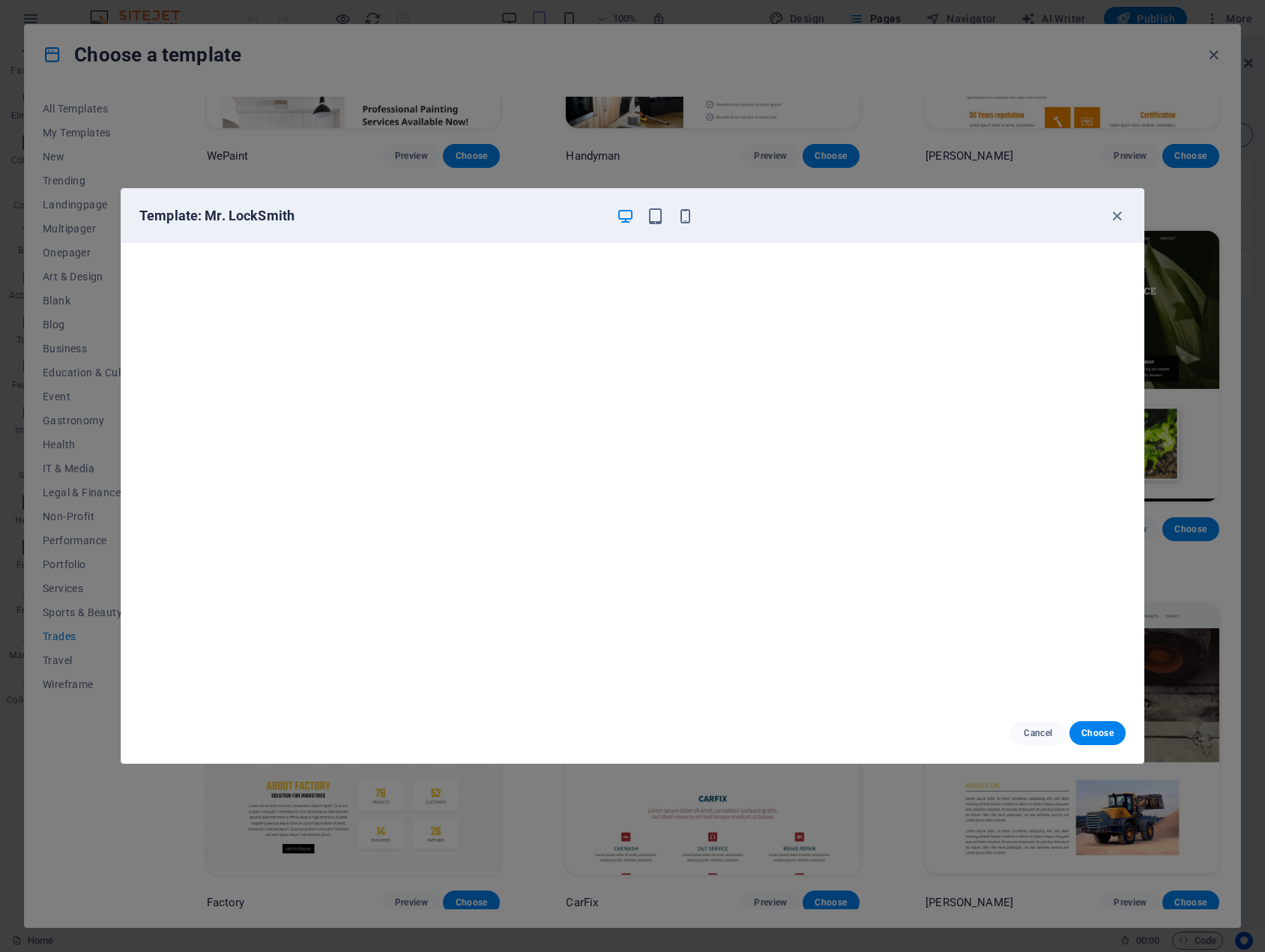
click at [625, 218] on icon "button" at bounding box center [625, 216] width 17 height 17
click at [652, 213] on icon "button" at bounding box center [655, 216] width 17 height 17
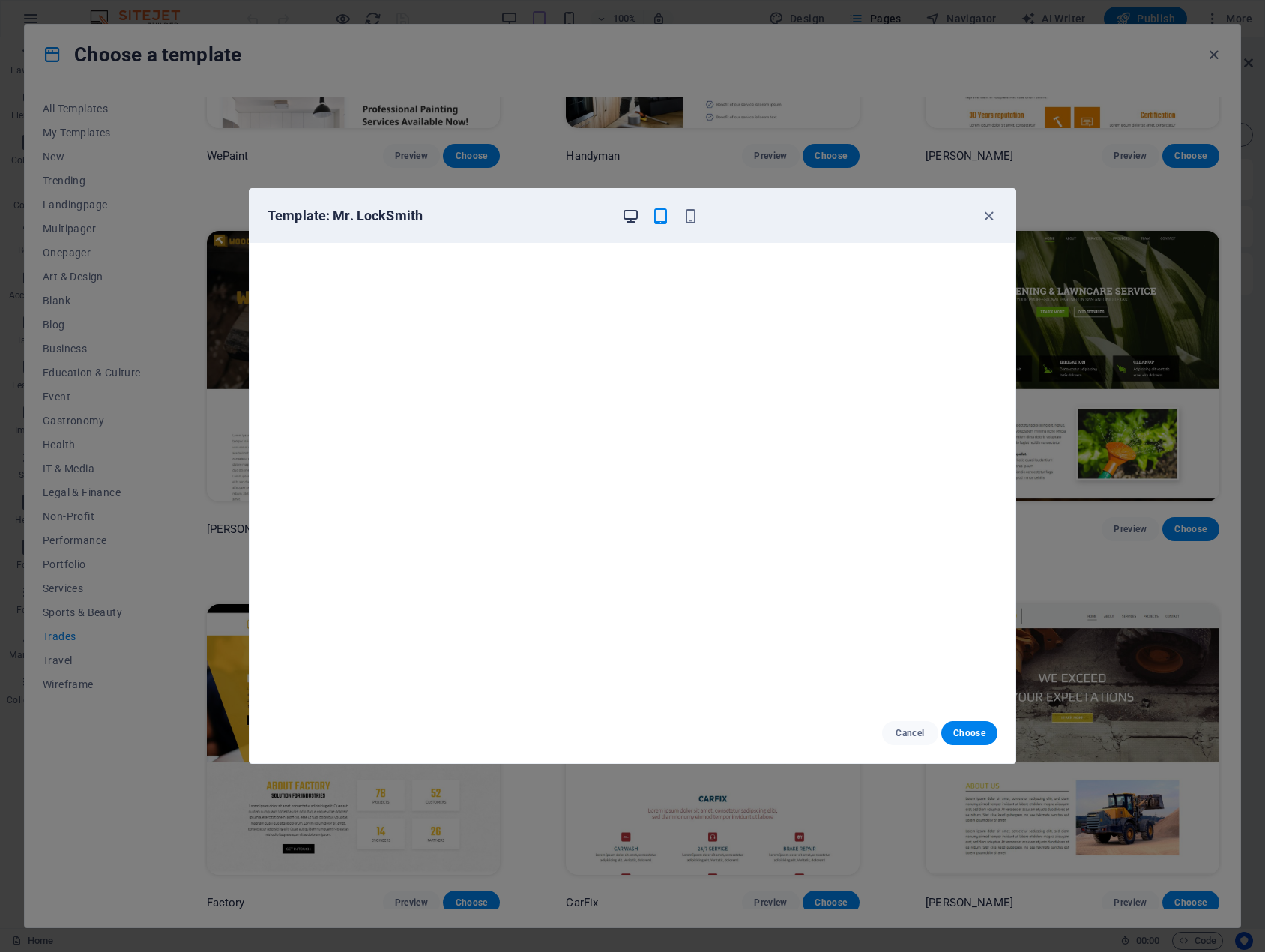
click at [623, 217] on icon "button" at bounding box center [631, 216] width 17 height 17
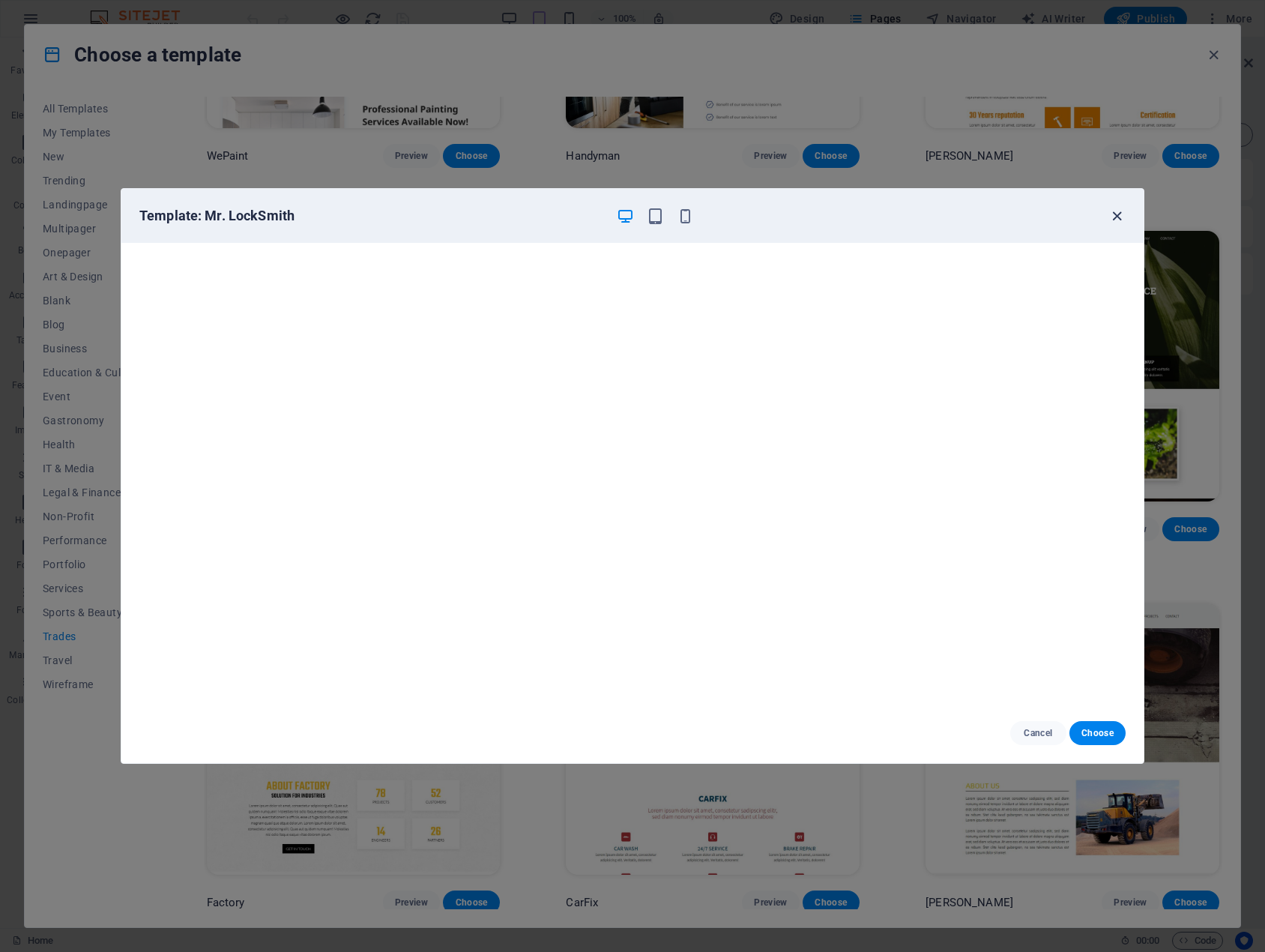
click at [1116, 218] on icon "button" at bounding box center [1116, 216] width 17 height 17
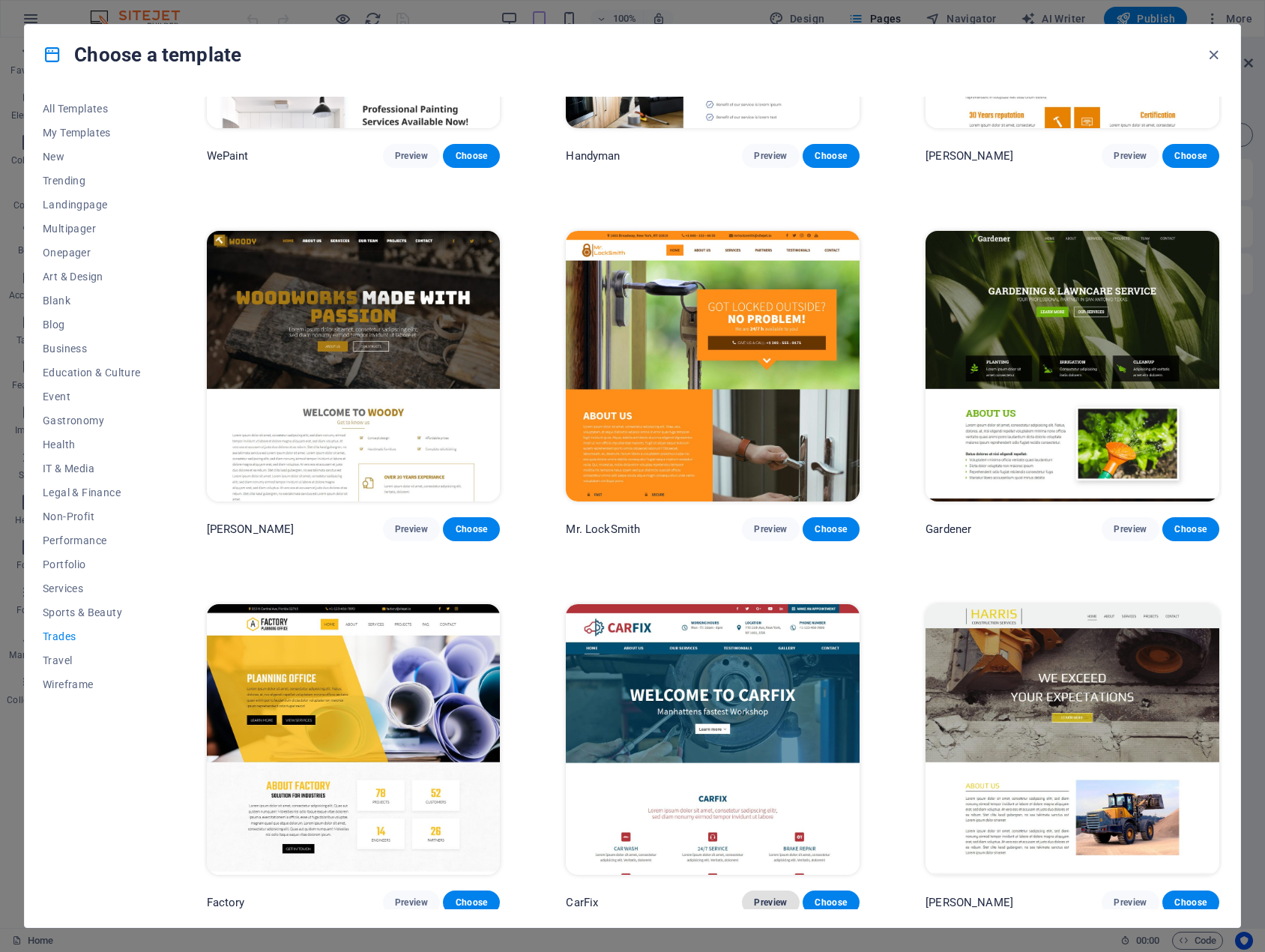
click at [760, 896] on span "Preview" at bounding box center [770, 902] width 33 height 12
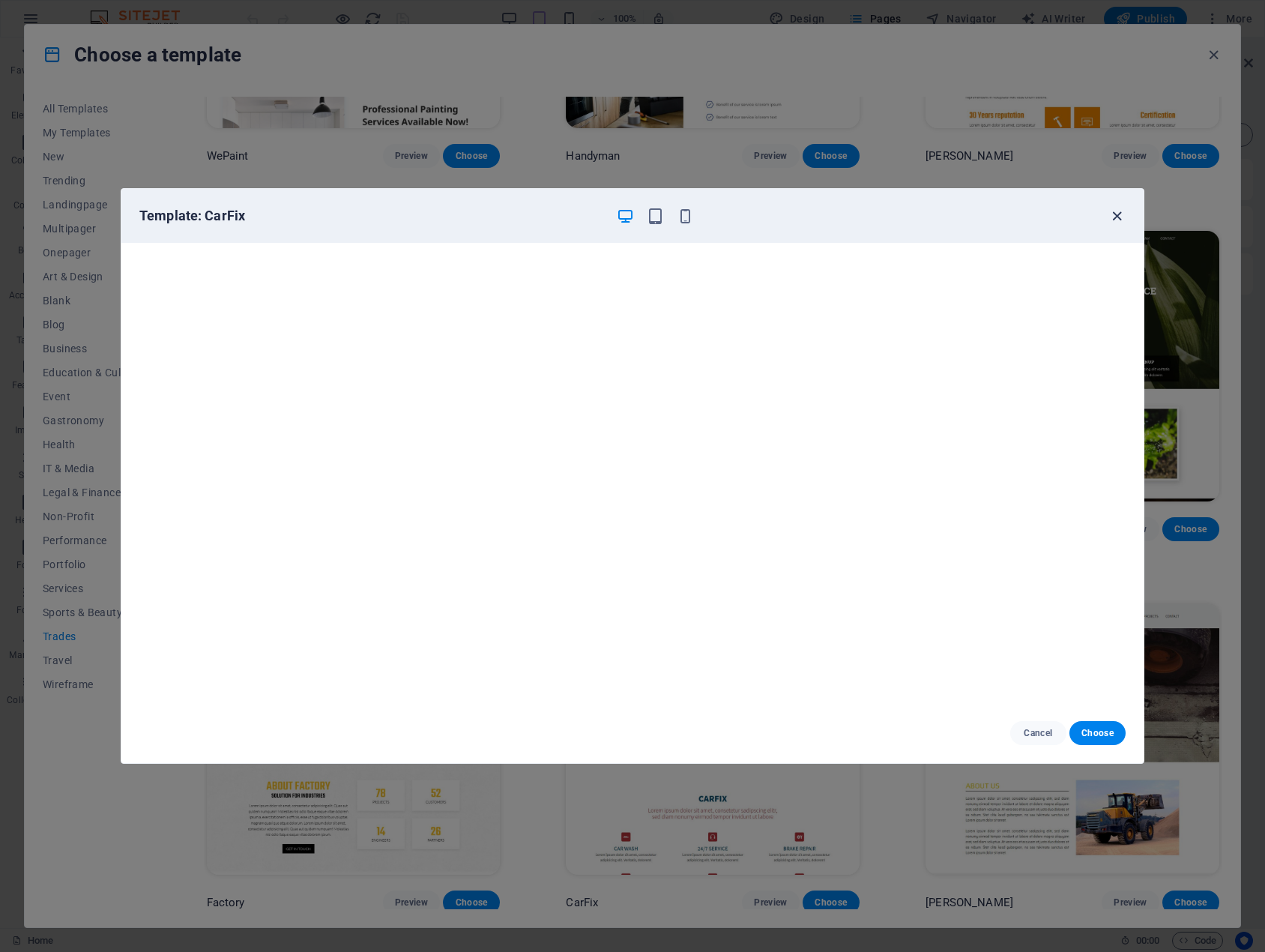
click at [1116, 212] on icon "button" at bounding box center [1116, 216] width 17 height 17
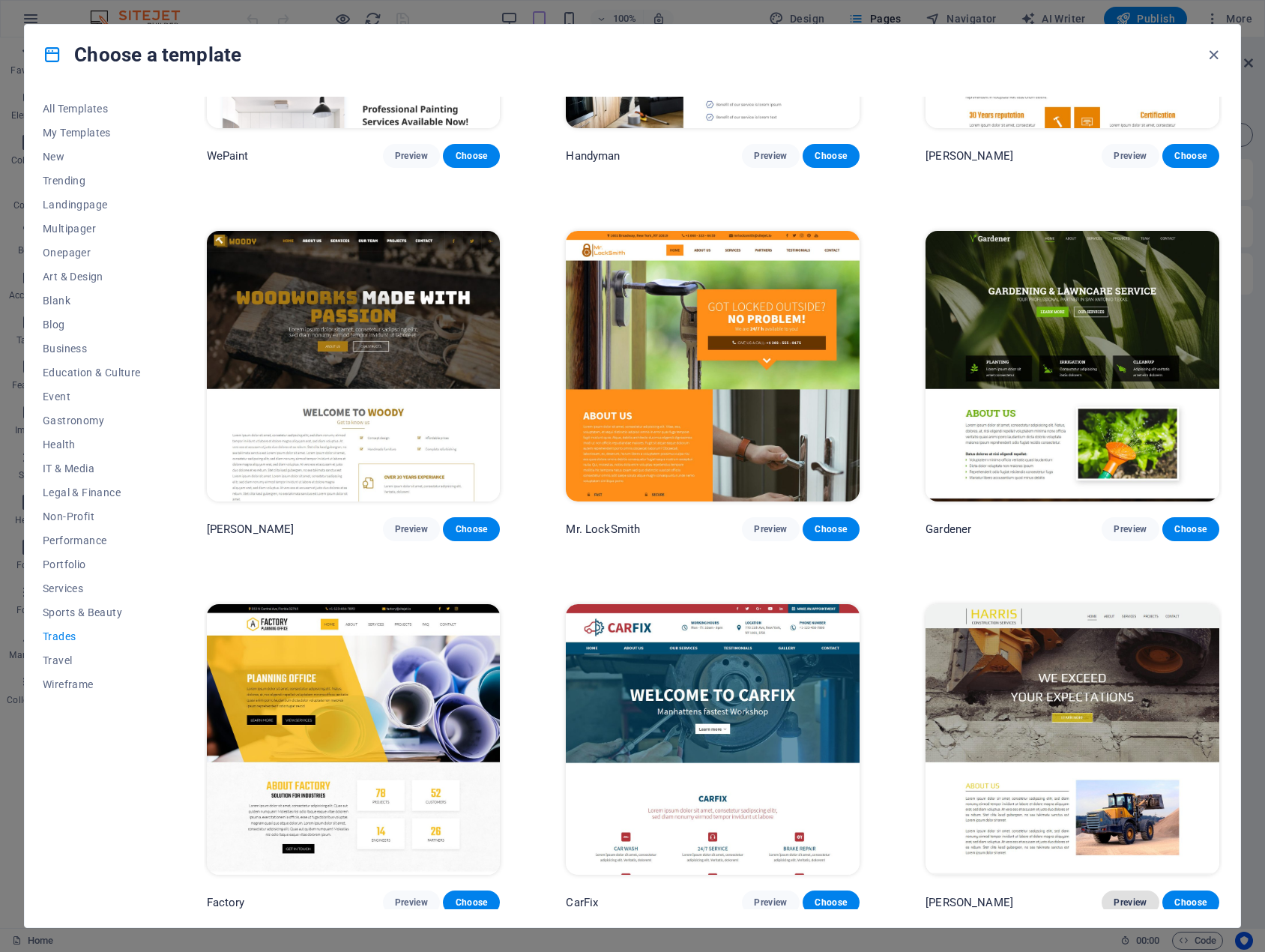
click at [1135, 899] on span "Preview" at bounding box center [1130, 902] width 33 height 12
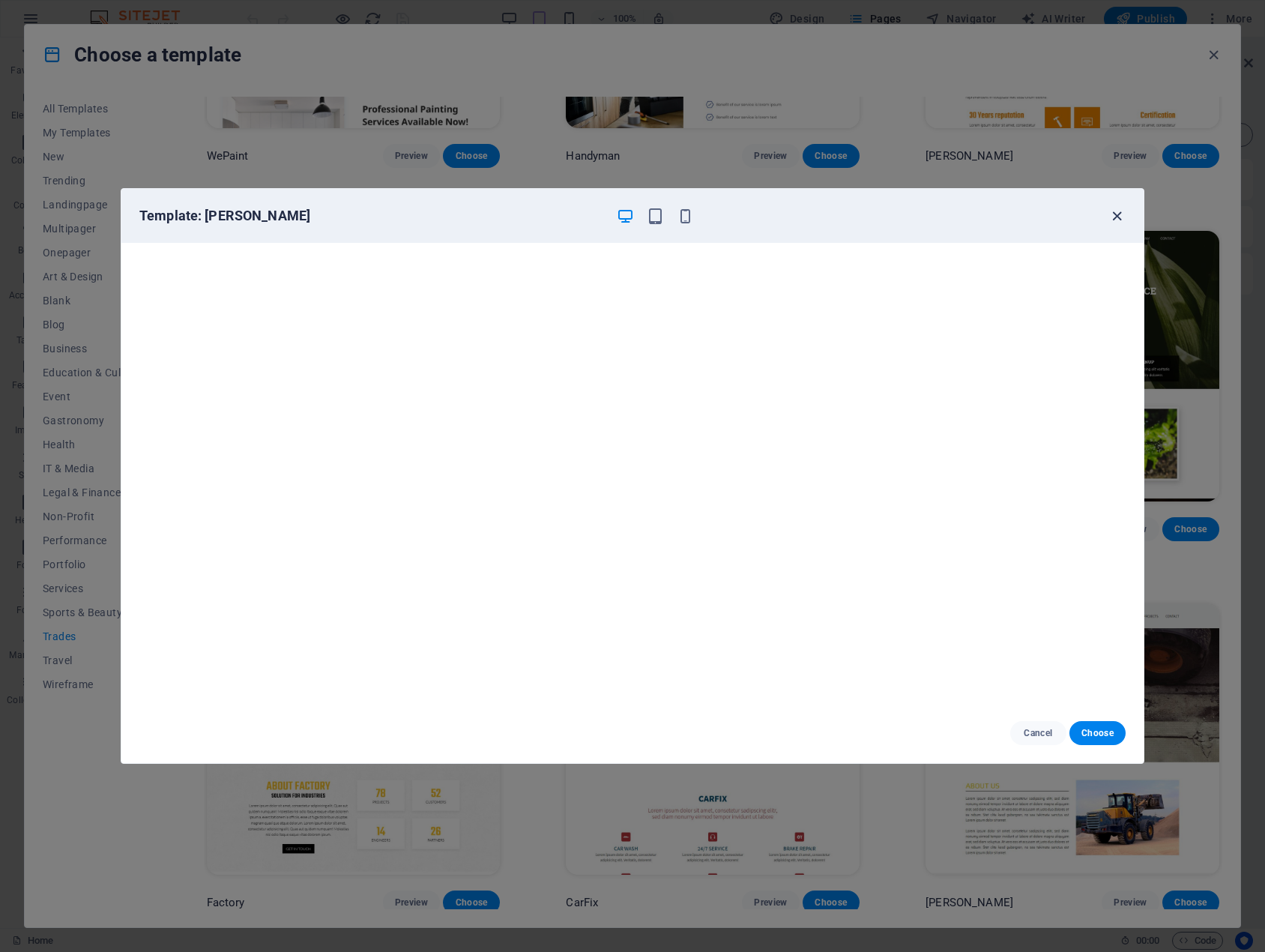
click at [1113, 216] on icon "button" at bounding box center [1116, 216] width 17 height 17
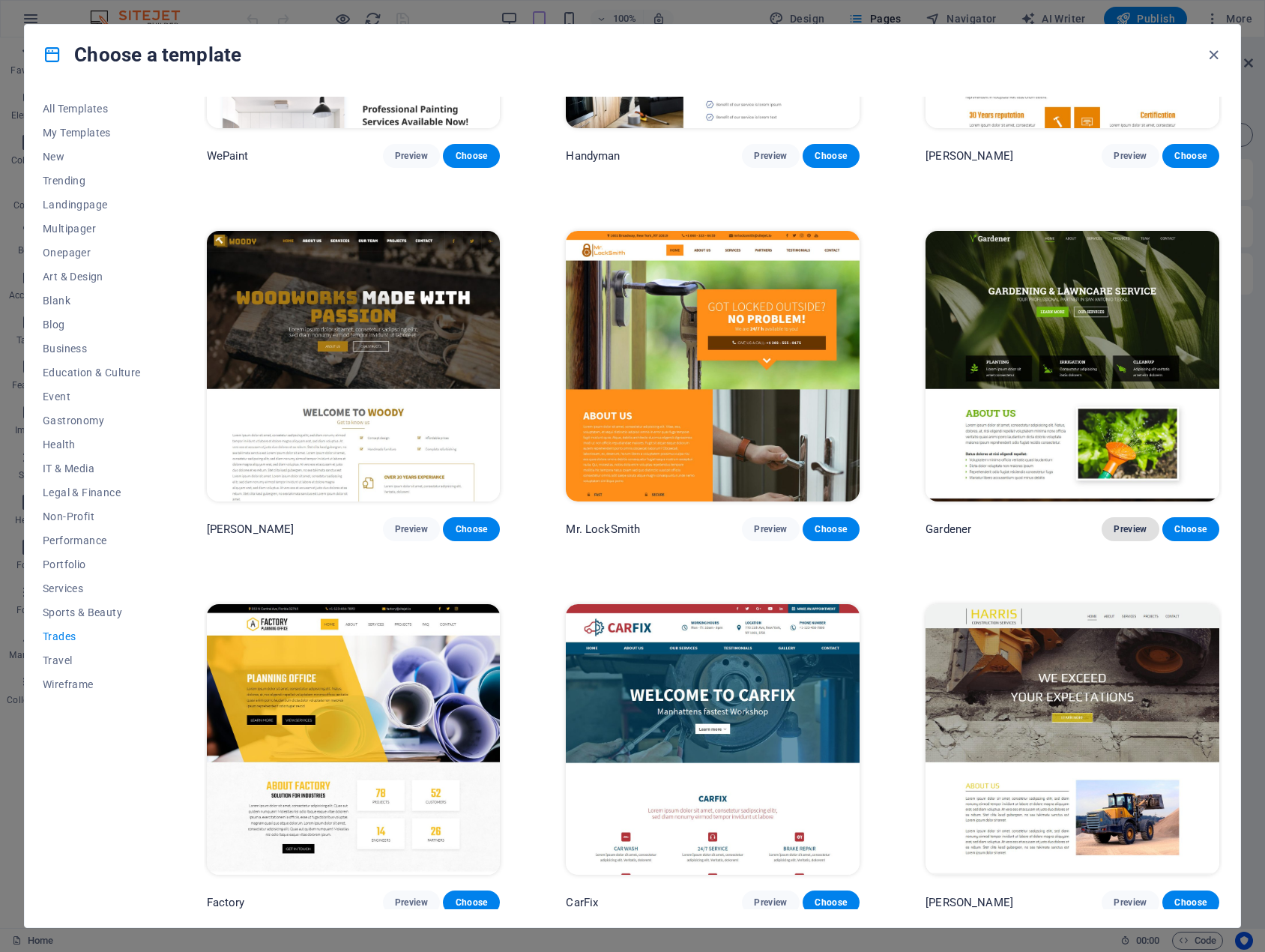
click at [1122, 519] on button "Preview" at bounding box center [1130, 530] width 57 height 24
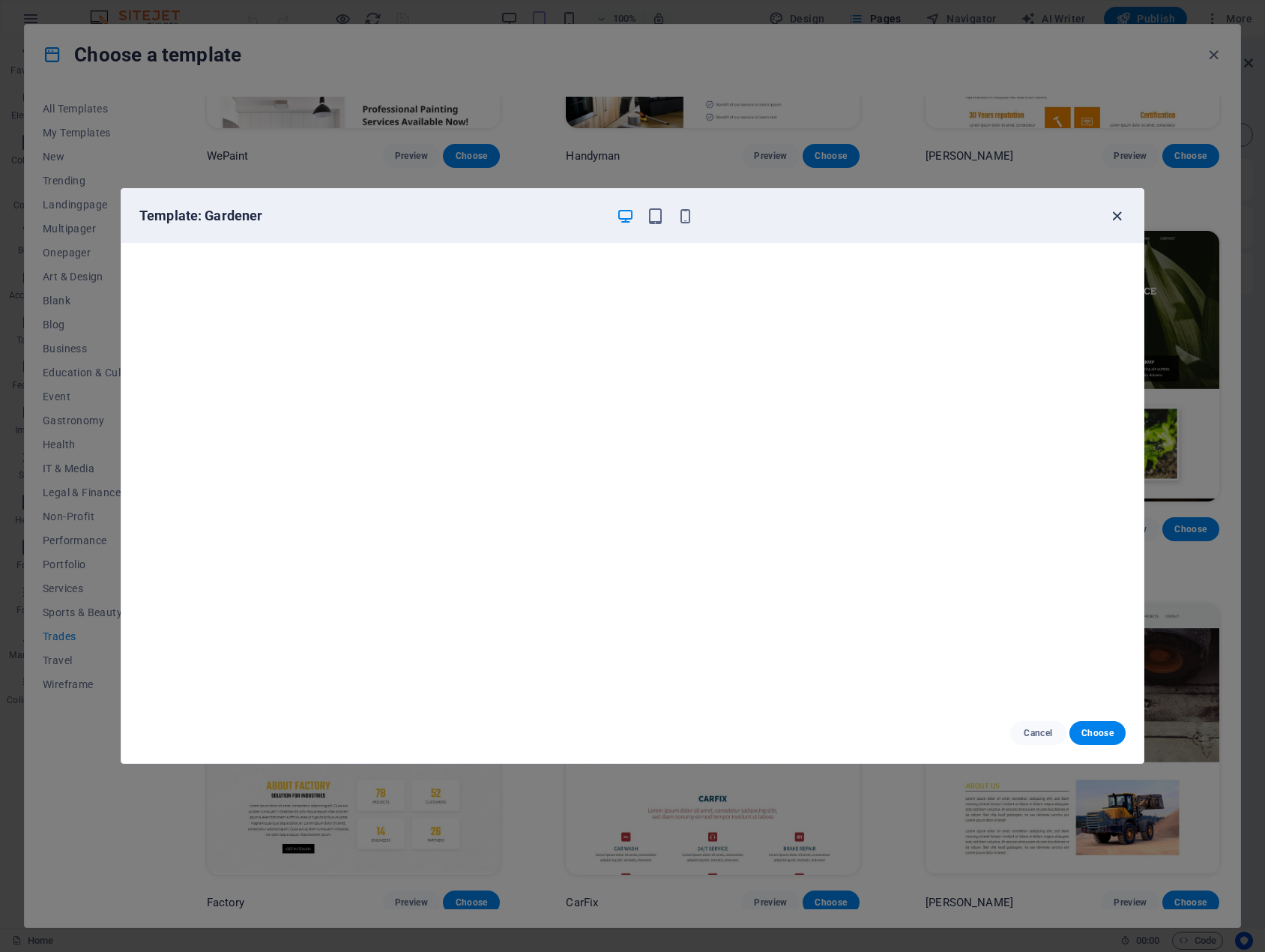
click at [1116, 215] on icon "button" at bounding box center [1116, 216] width 17 height 17
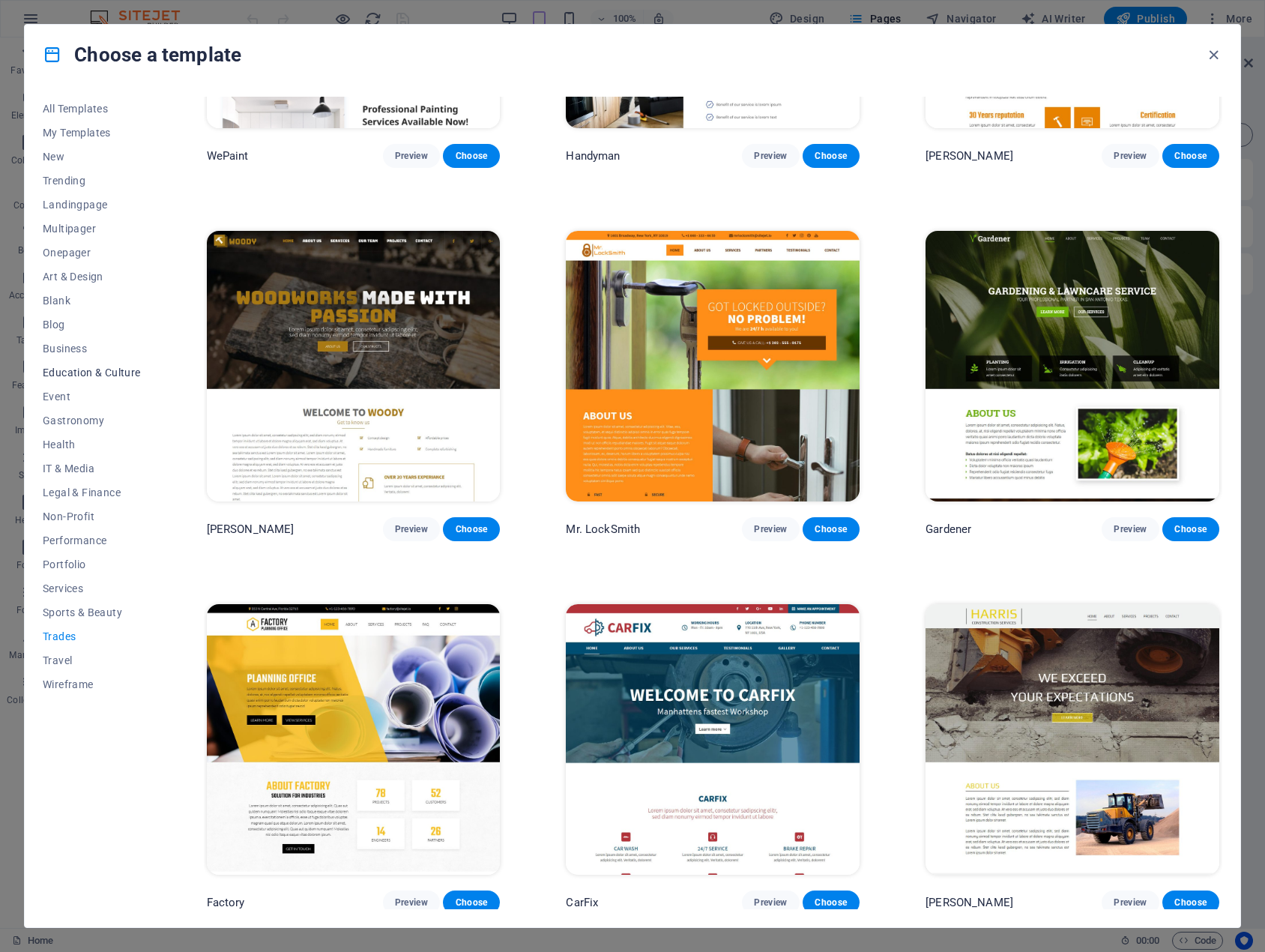
click at [107, 375] on span "Education & Culture" at bounding box center [92, 373] width 98 height 12
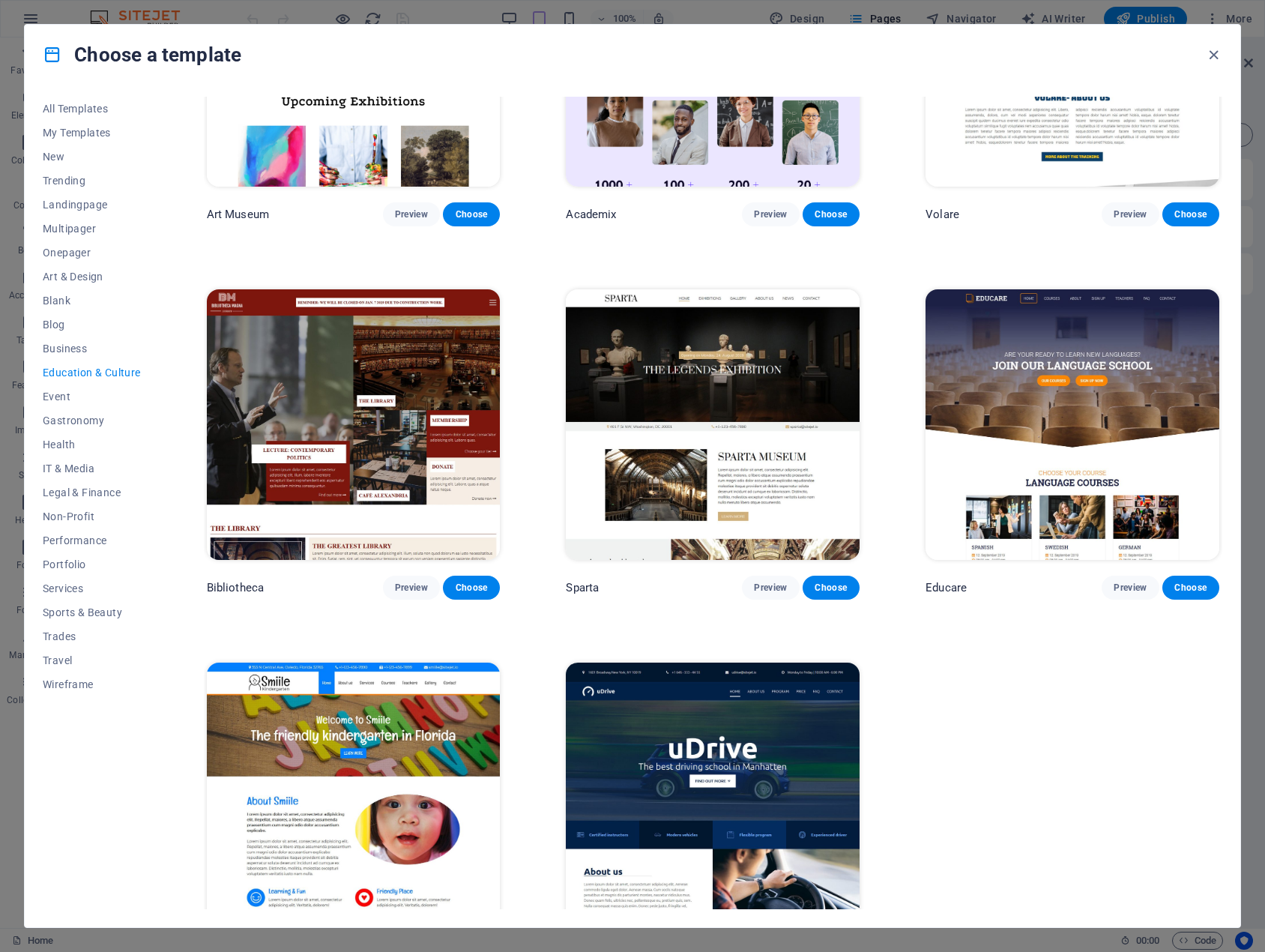
scroll to position [225, 0]
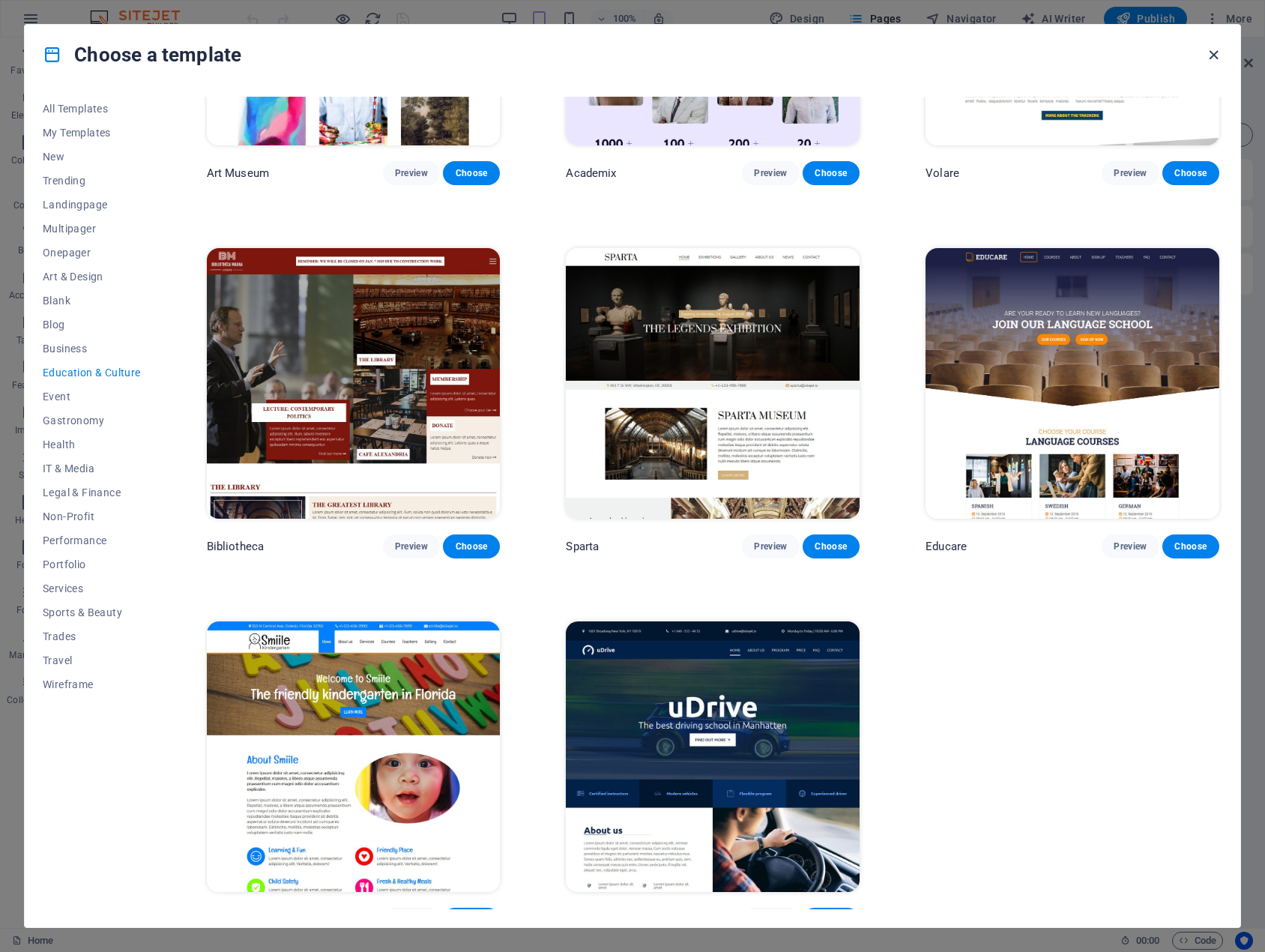
drag, startPoint x: 1221, startPoint y: 57, endPoint x: 1214, endPoint y: 51, distance: 9.2
click at [1214, 51] on icon "button" at bounding box center [1214, 55] width 17 height 17
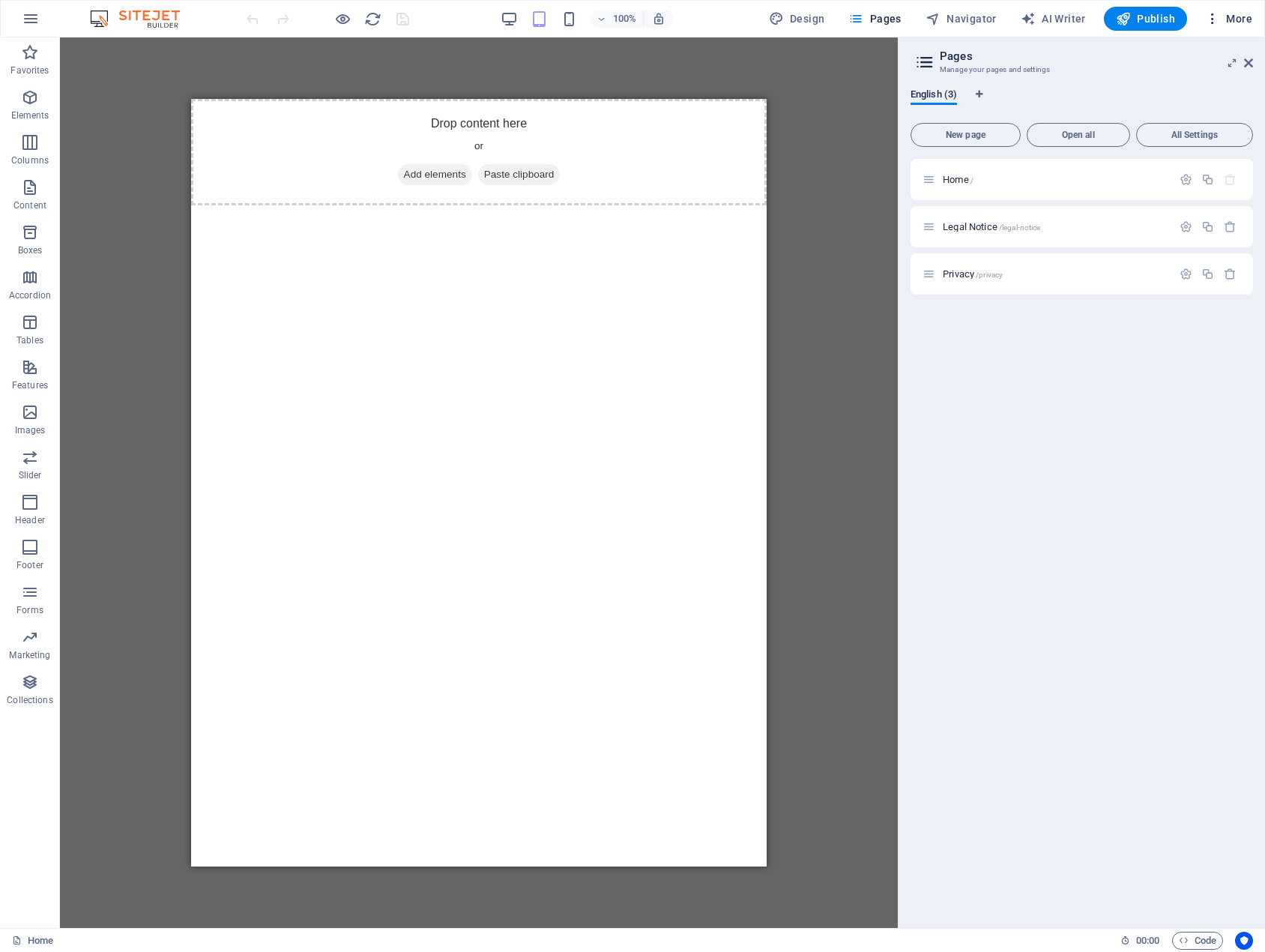
click at [1242, 11] on button "More" at bounding box center [1229, 19] width 59 height 24
